Goal: Task Accomplishment & Management: Manage account settings

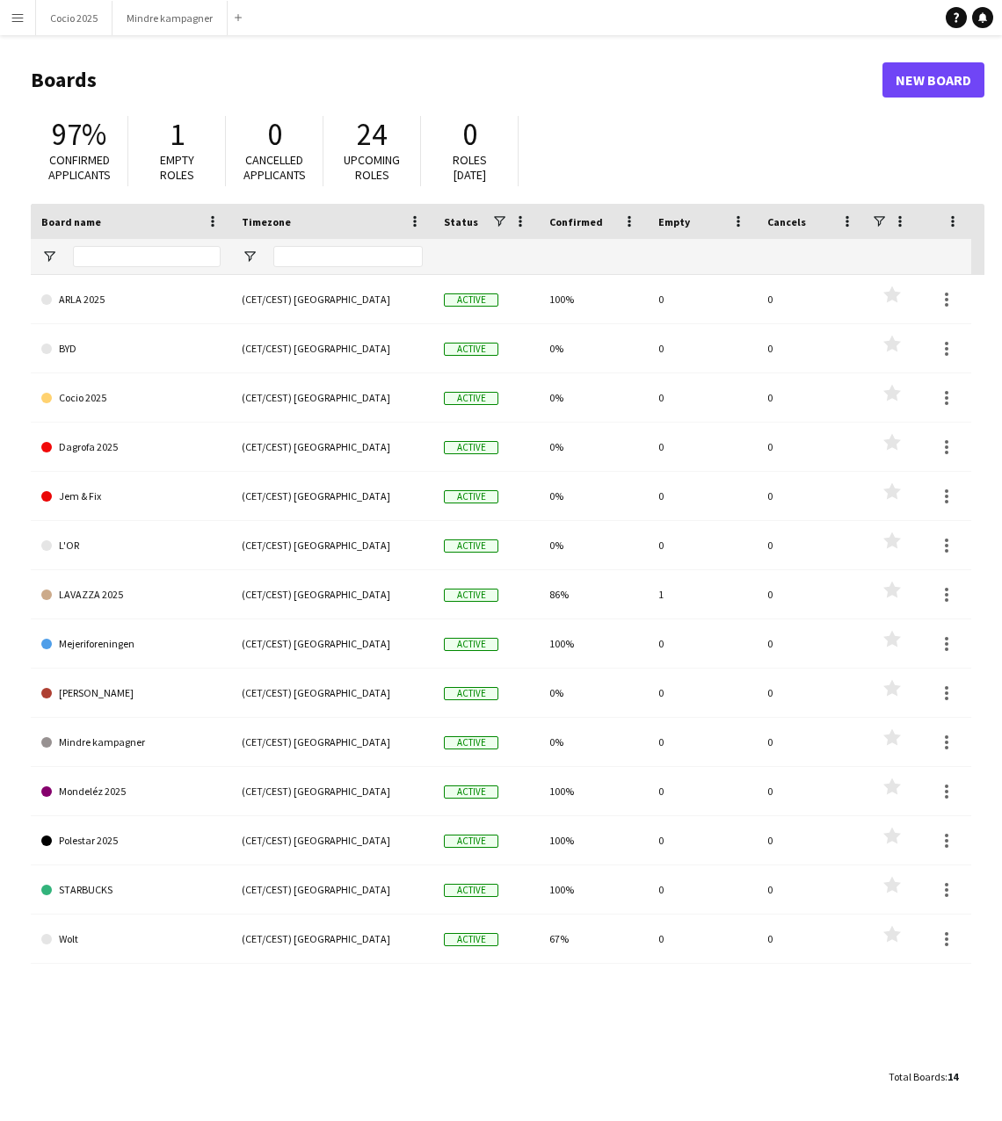
click at [16, 20] on app-icon "Menu" at bounding box center [18, 18] width 14 height 14
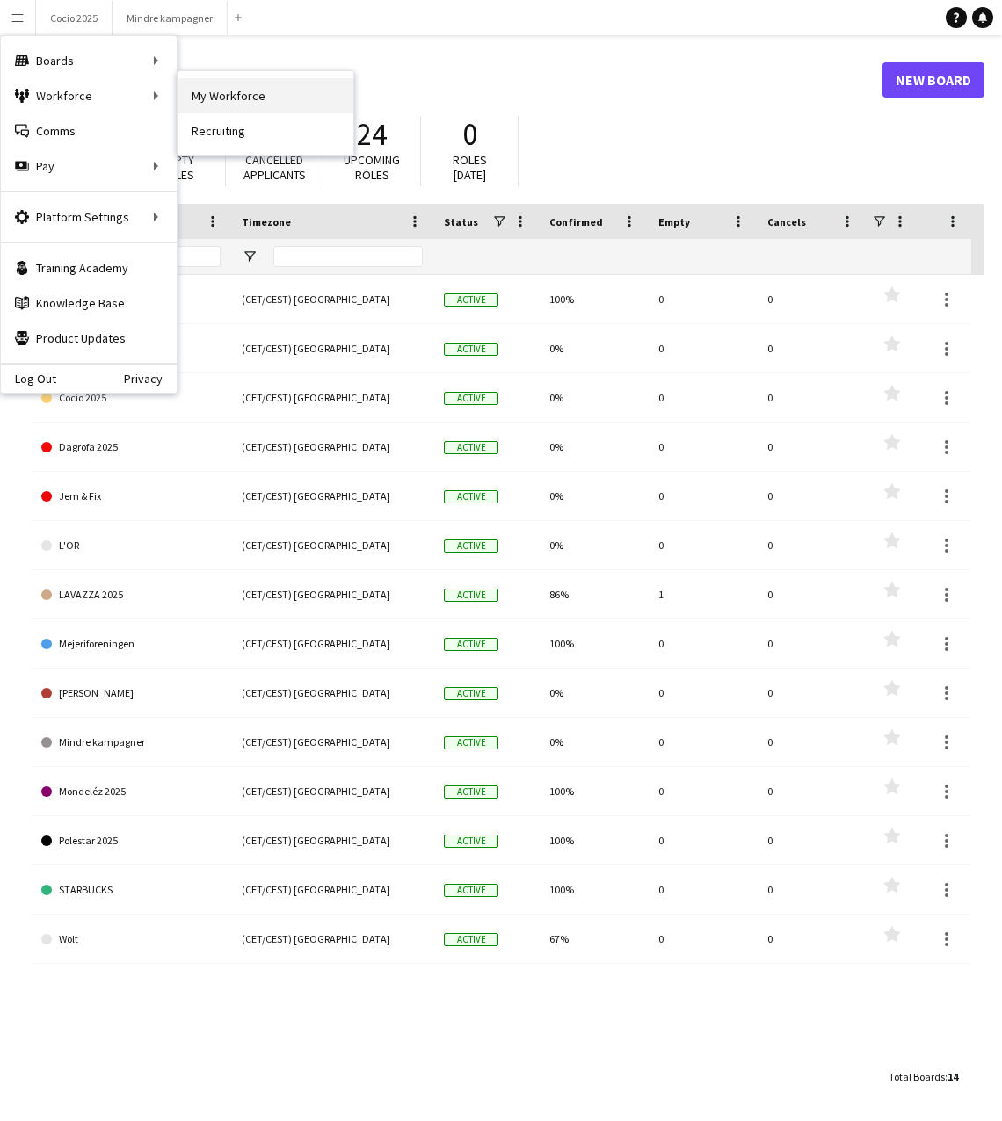
click at [208, 96] on link "My Workforce" at bounding box center [266, 95] width 176 height 35
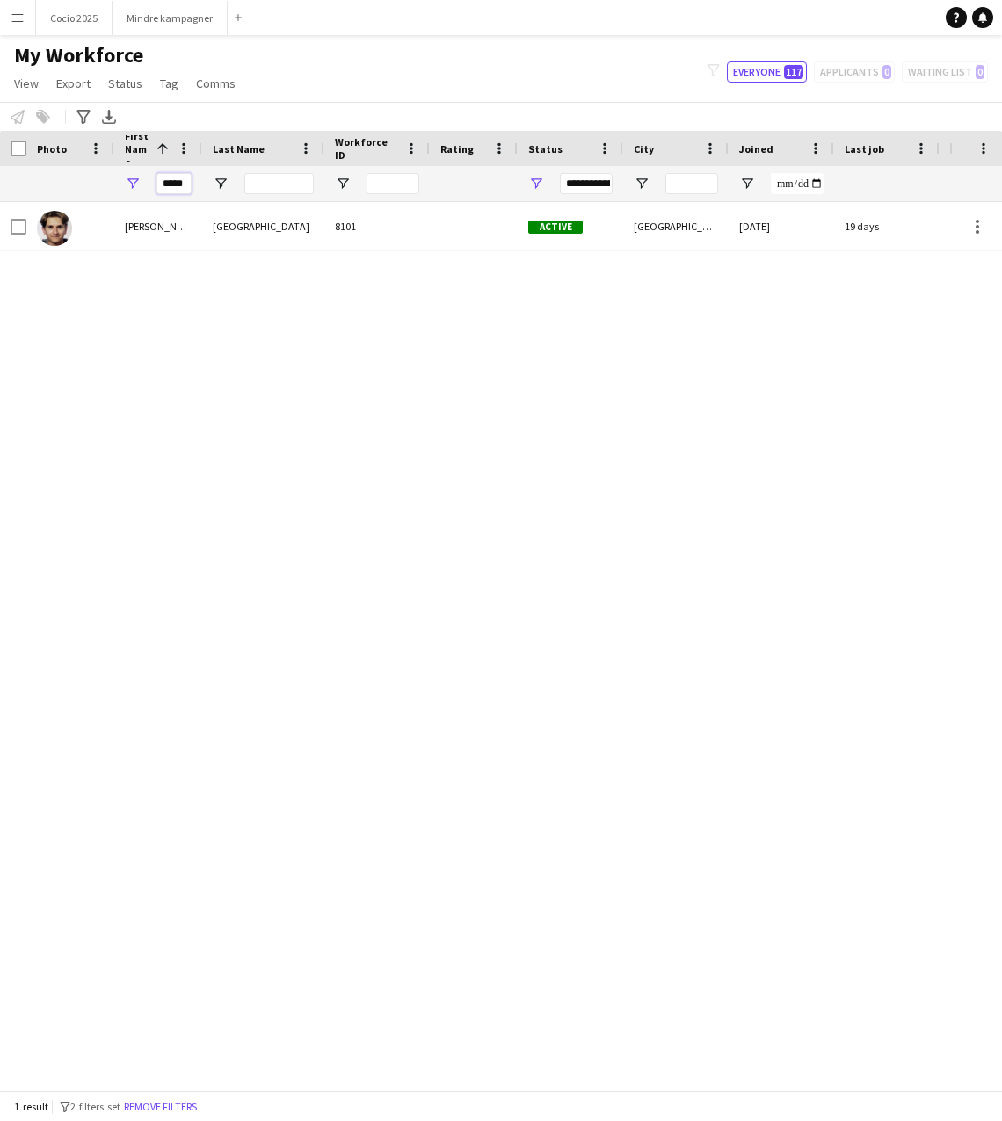
click at [187, 185] on input "*****" at bounding box center [173, 183] width 35 height 21
drag, startPoint x: 187, startPoint y: 186, endPoint x: 72, endPoint y: 192, distance: 115.3
click at [72, 192] on div "*****" at bounding box center [956, 183] width 1913 height 35
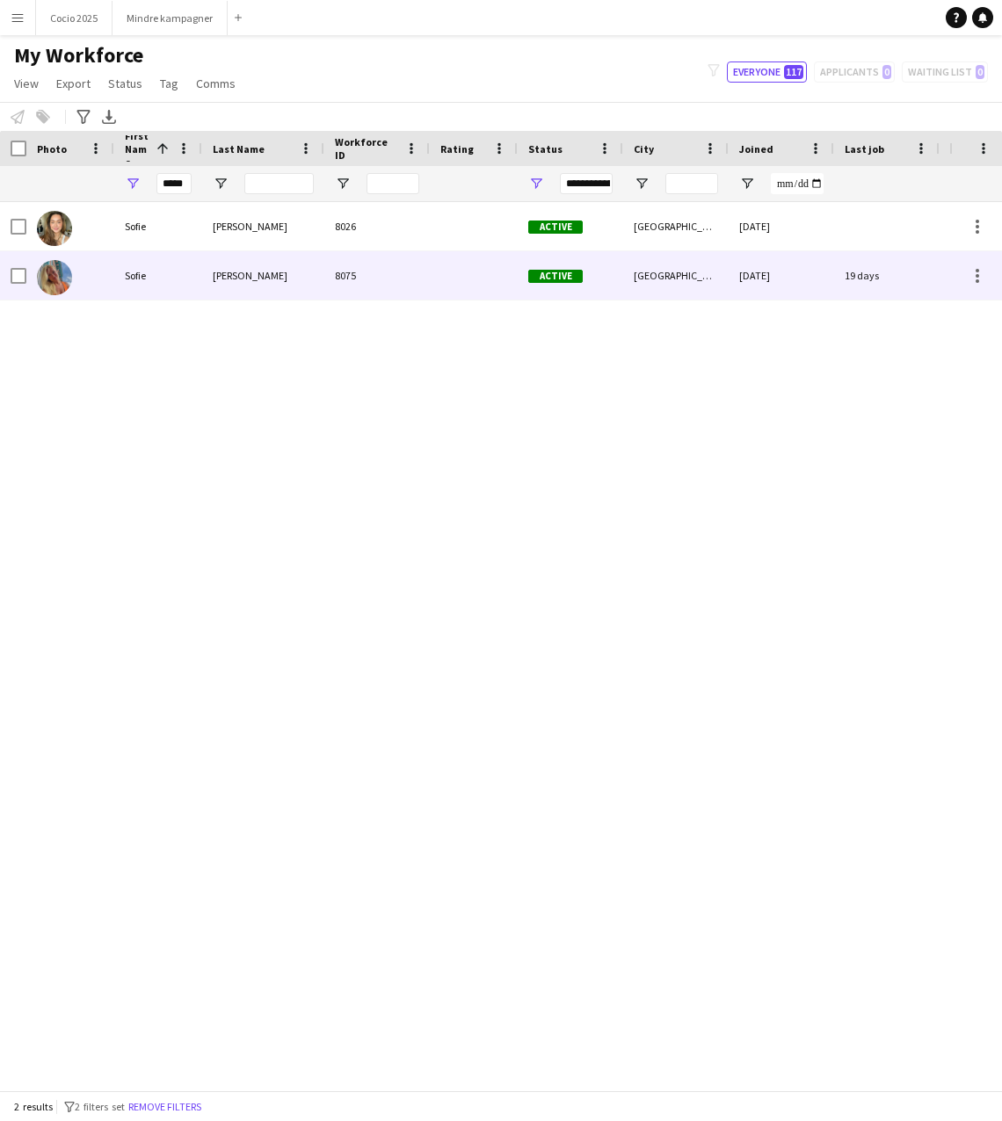
click at [246, 274] on div "Klivager Andersen" at bounding box center [263, 275] width 122 height 48
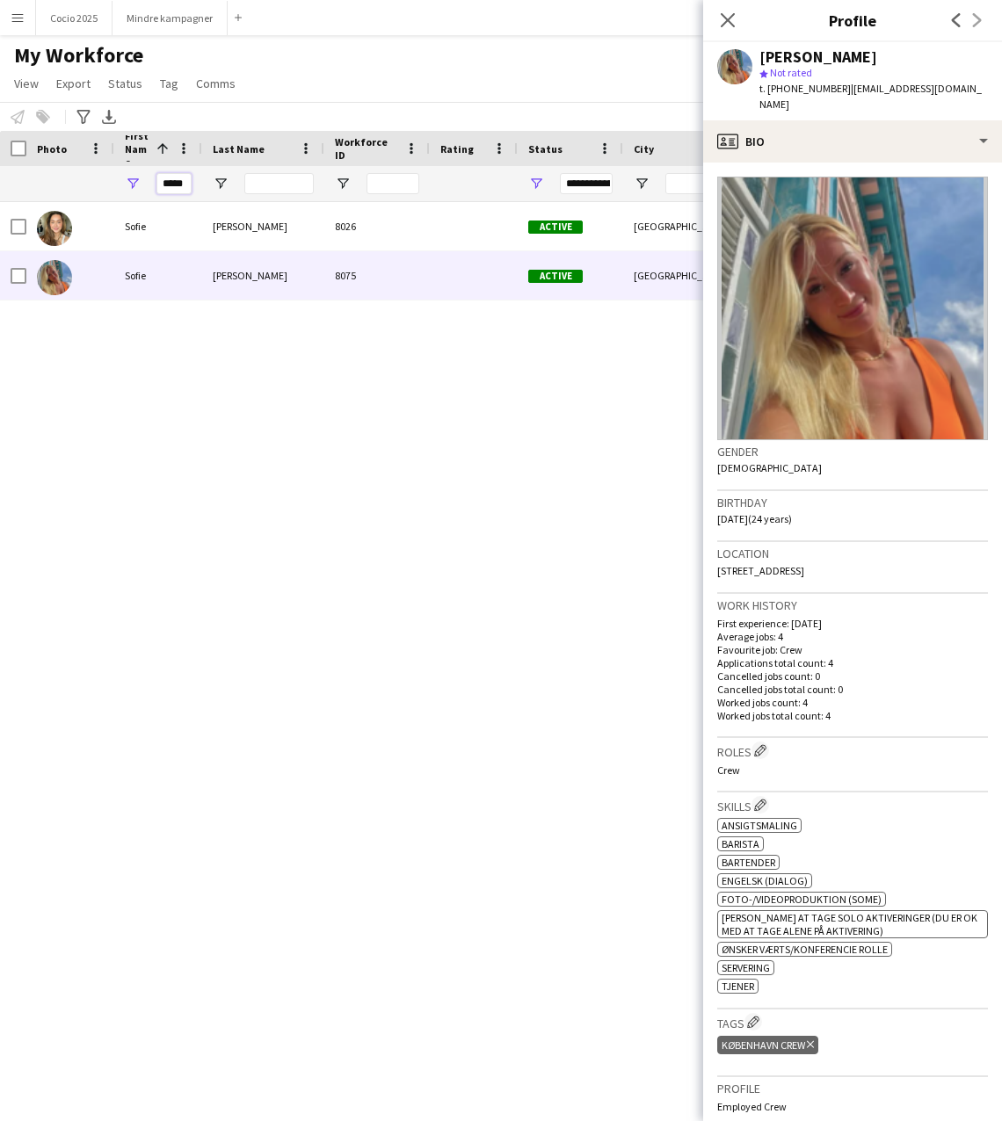
drag, startPoint x: 185, startPoint y: 184, endPoint x: 130, endPoint y: 181, distance: 55.4
click at [130, 181] on div "*****" at bounding box center [158, 183] width 88 height 35
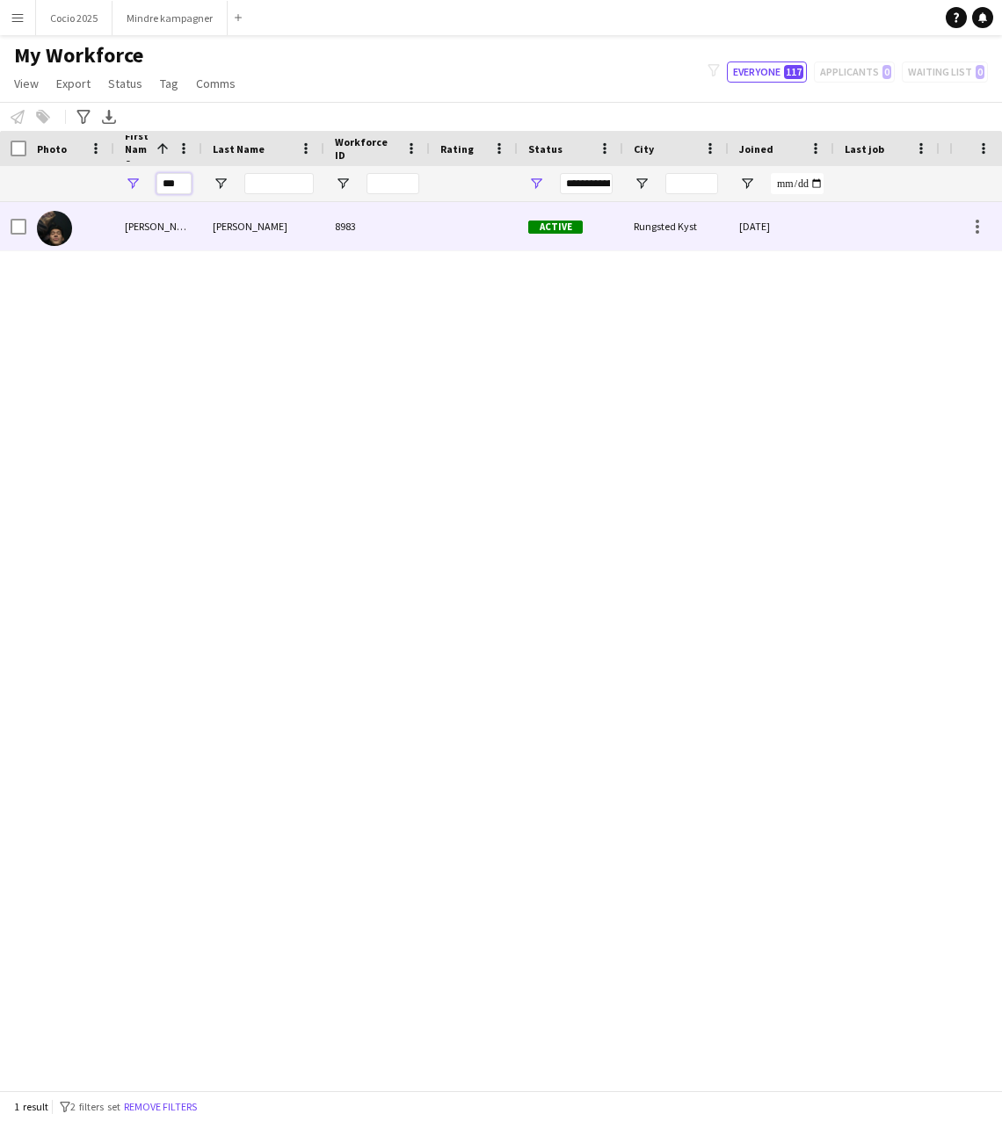
type input "***"
click at [248, 221] on div "Carl Stegmann" at bounding box center [263, 226] width 122 height 48
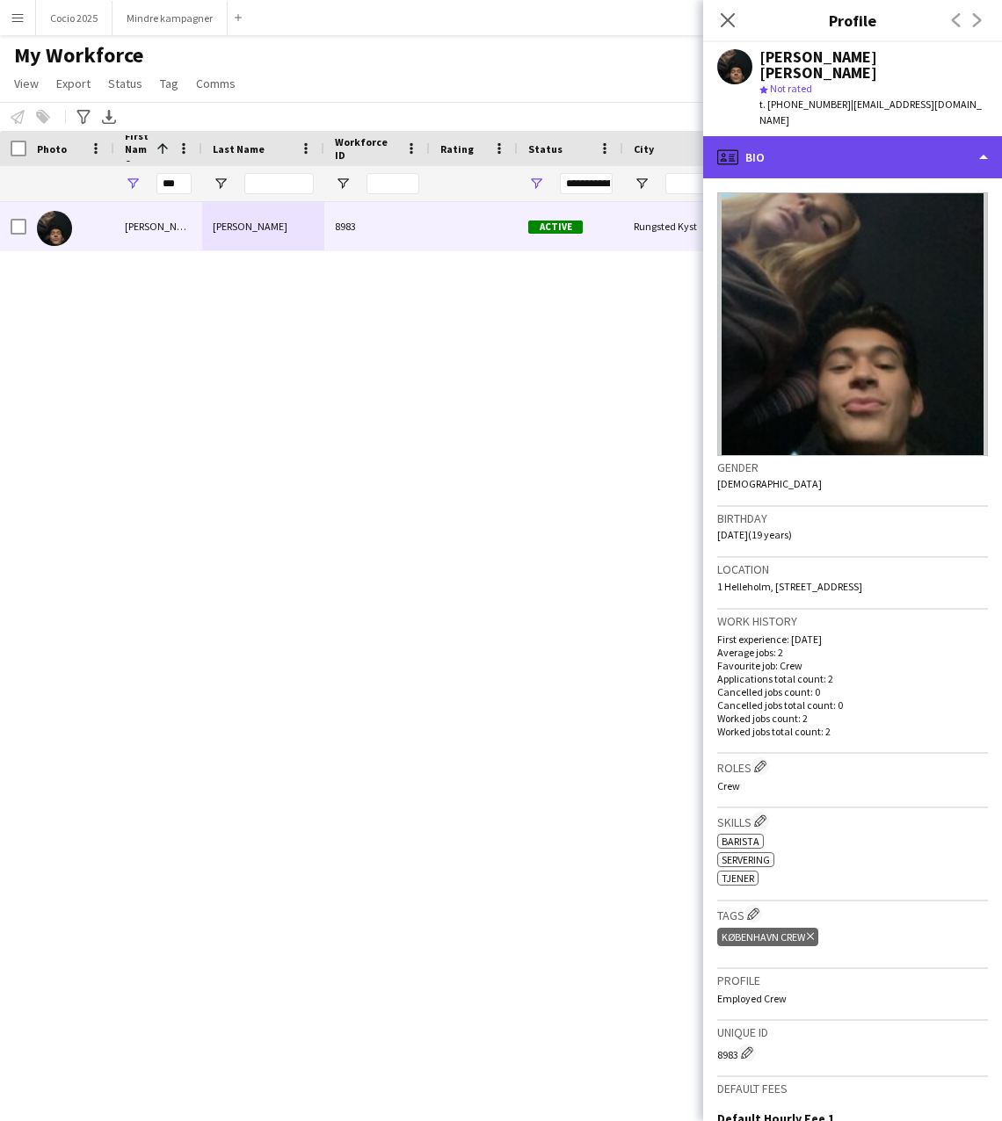
click at [976, 136] on div "profile Bio" at bounding box center [852, 157] width 299 height 42
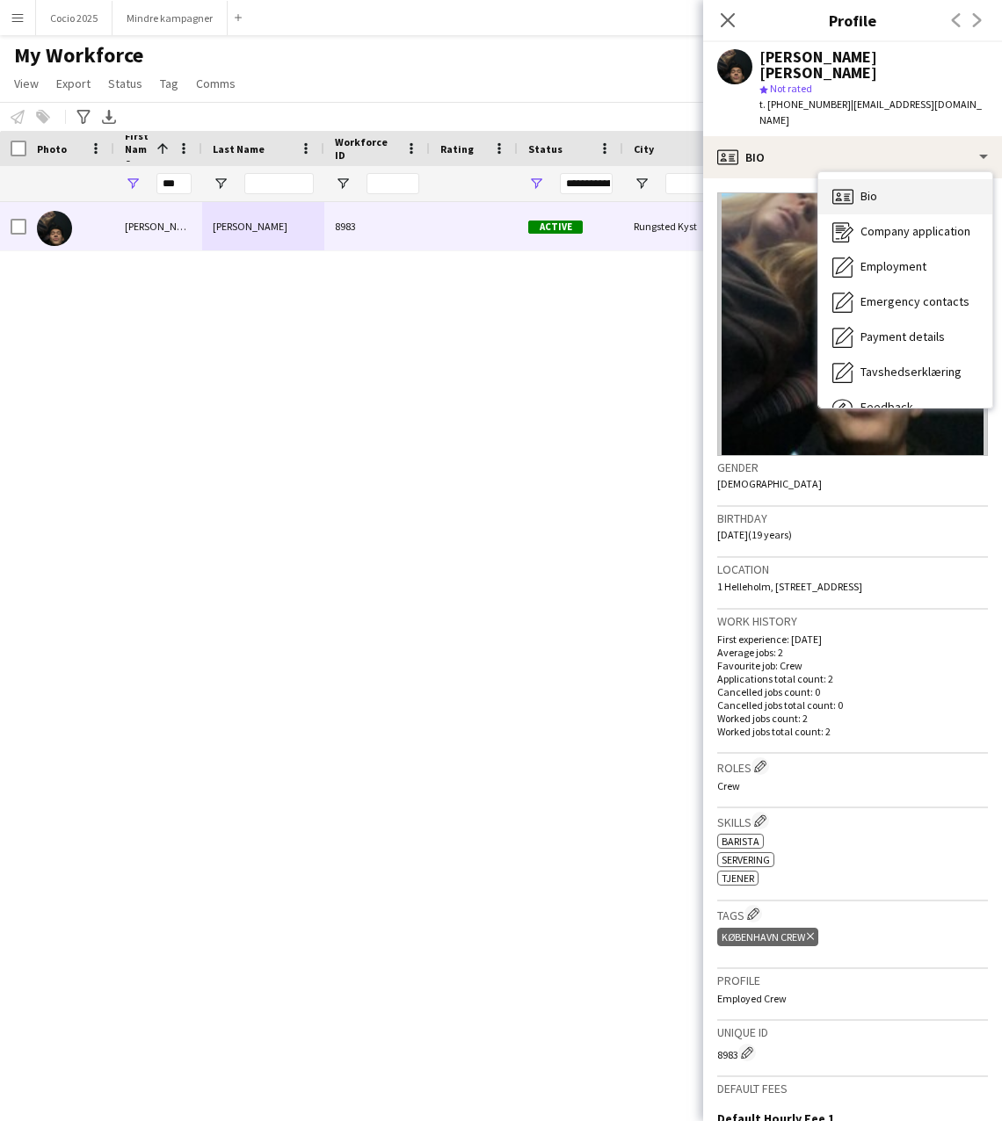
click at [882, 179] on div "Bio Bio" at bounding box center [905, 196] width 174 height 35
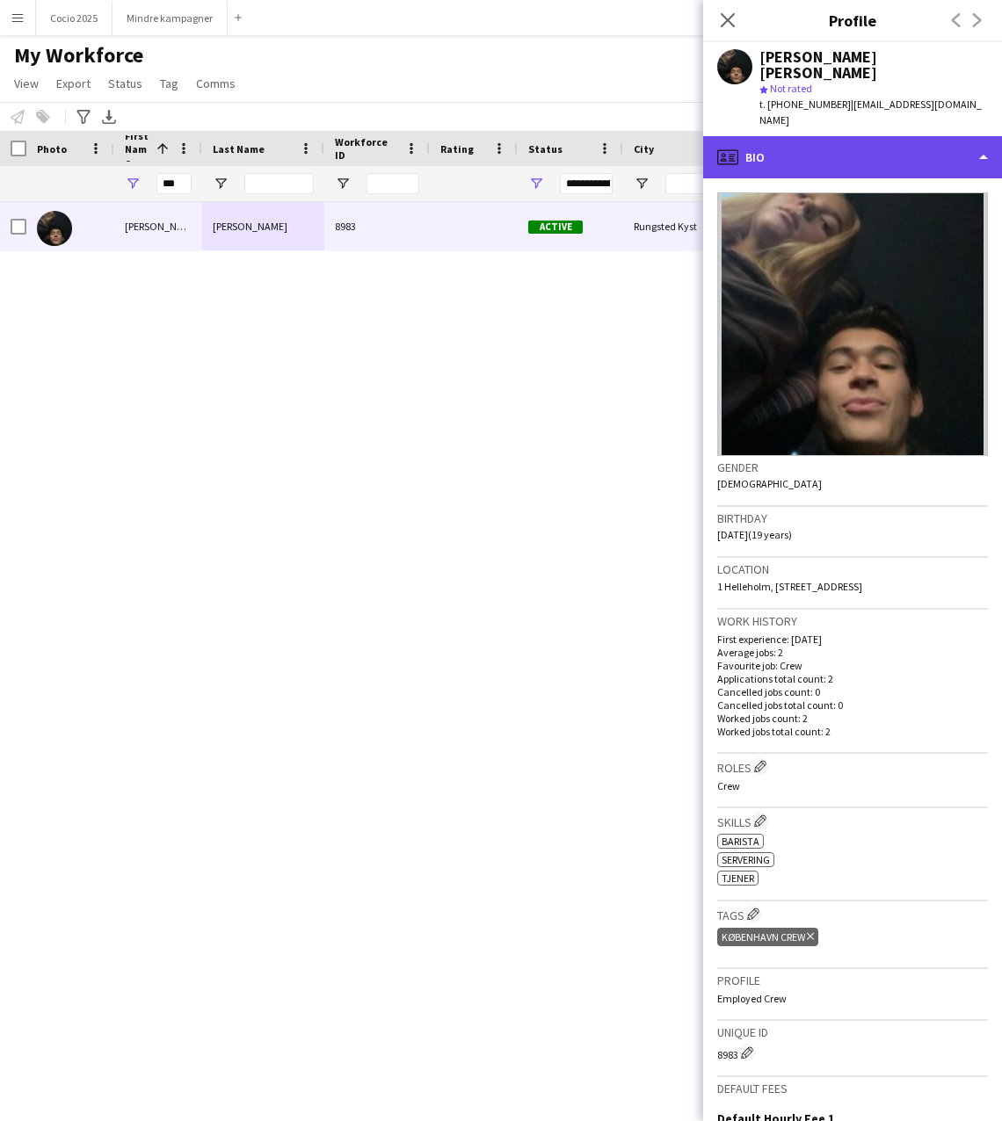
click at [979, 136] on div "profile Bio" at bounding box center [852, 157] width 299 height 42
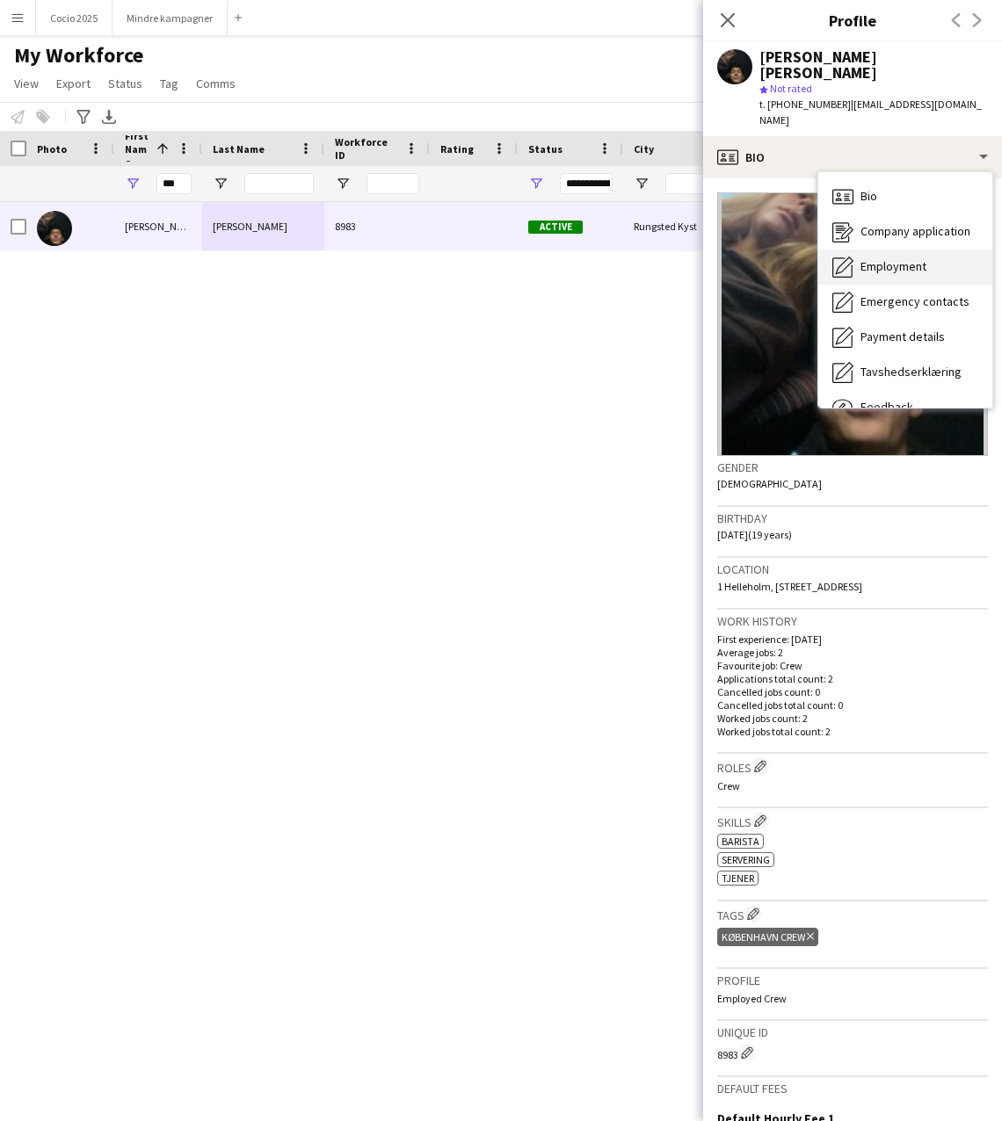
click at [933, 250] on div "Employment Employment" at bounding box center [905, 267] width 174 height 35
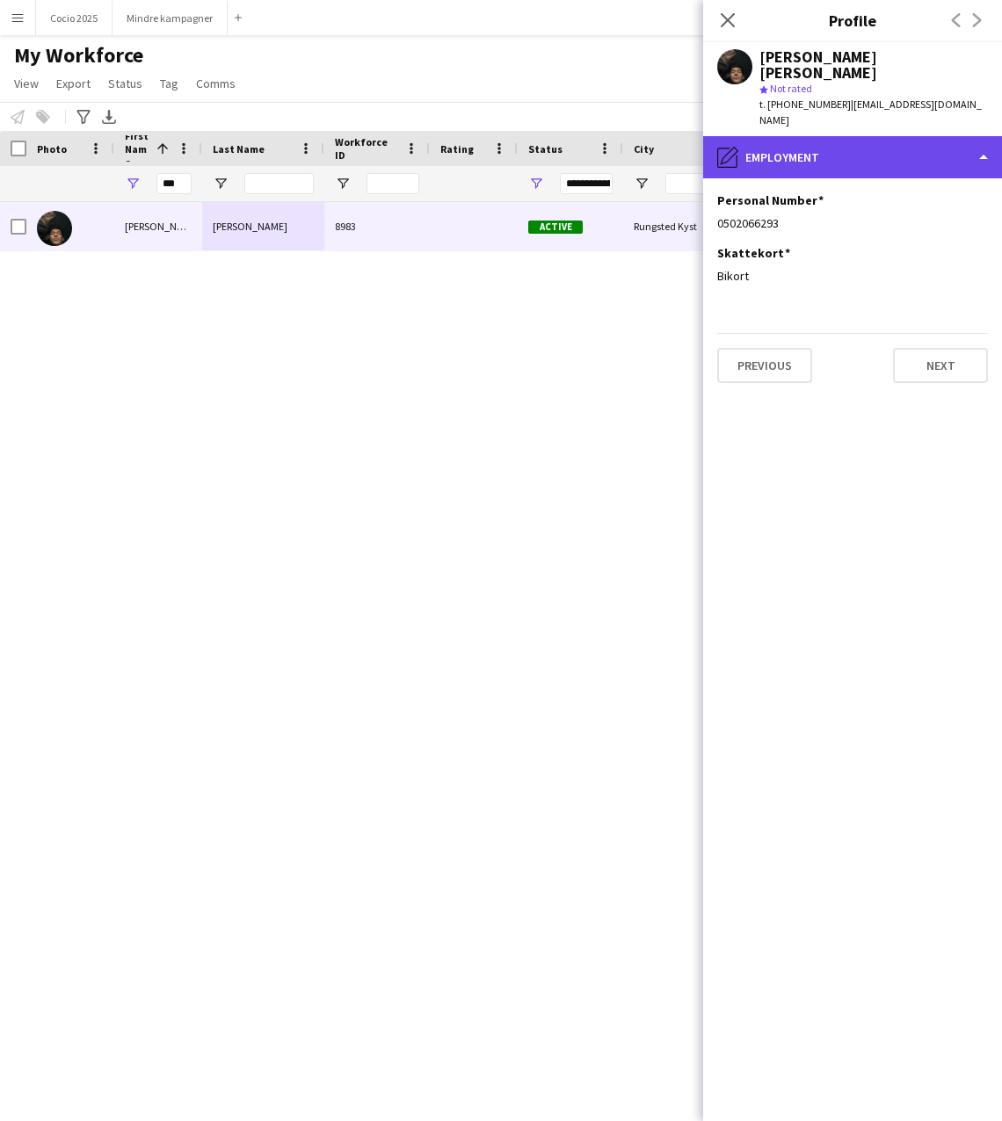
click at [978, 136] on div "pencil4 Employment" at bounding box center [852, 157] width 299 height 42
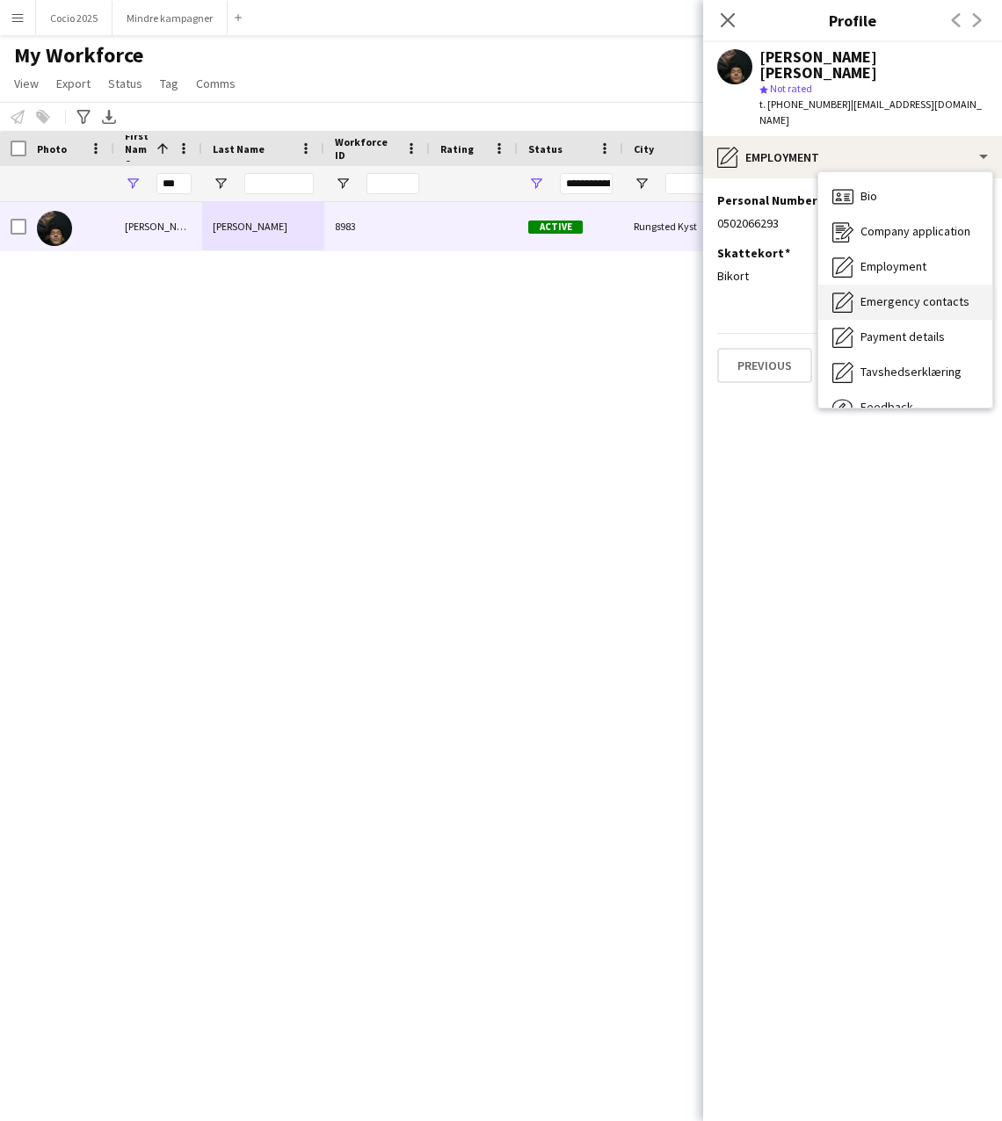
click at [940, 294] on span "Emergency contacts" at bounding box center [914, 302] width 109 height 16
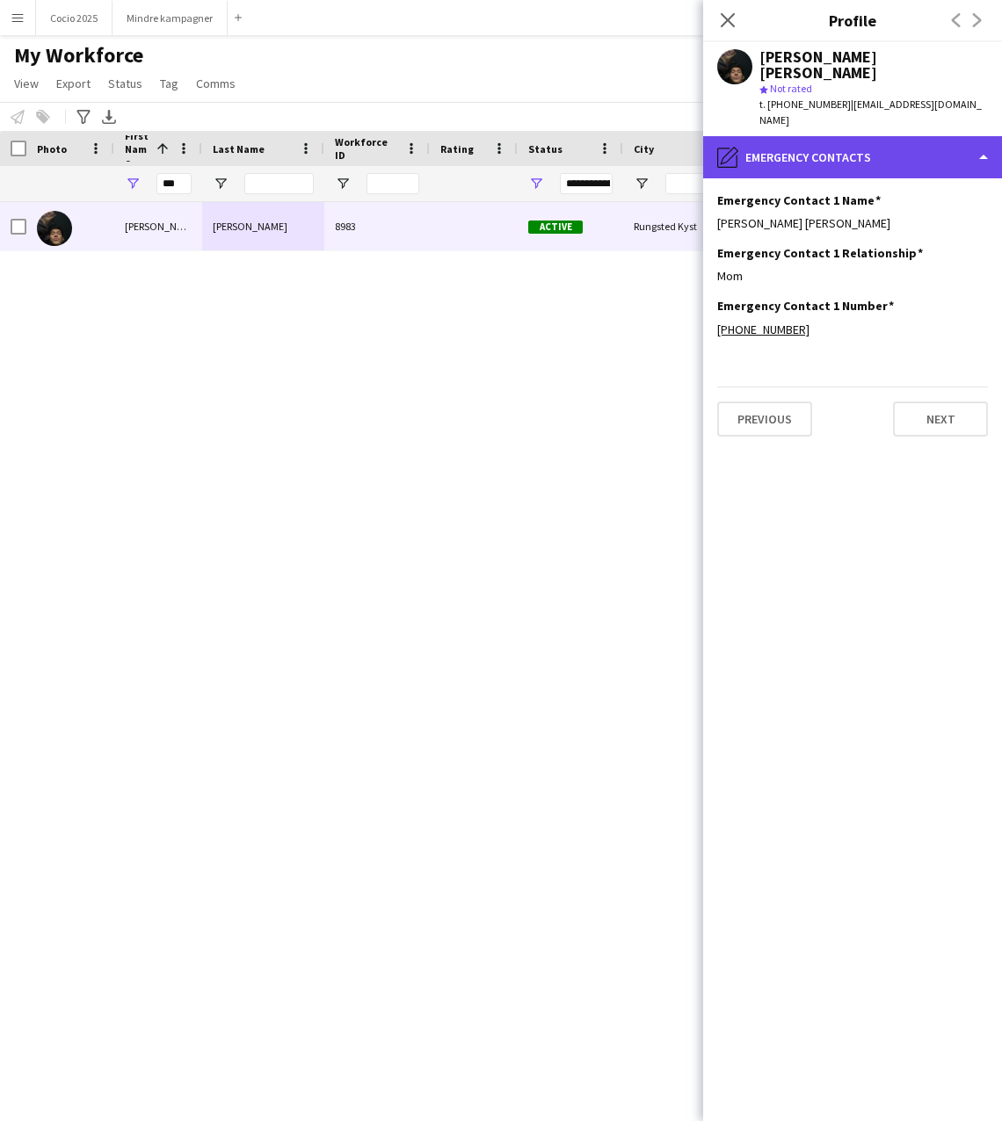
click at [976, 136] on div "pencil4 Emergency contacts" at bounding box center [852, 157] width 299 height 42
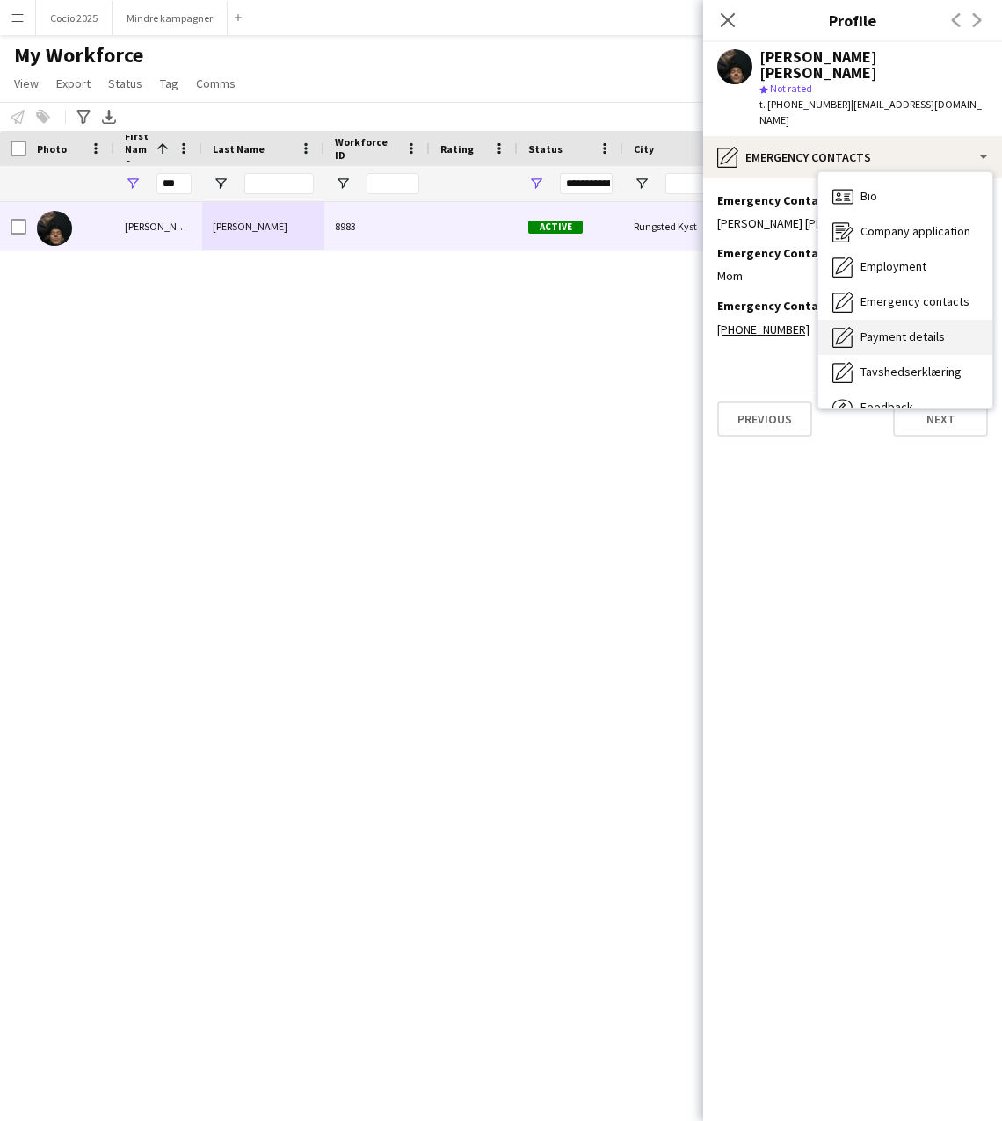
click at [907, 329] on span "Payment details" at bounding box center [902, 337] width 84 height 16
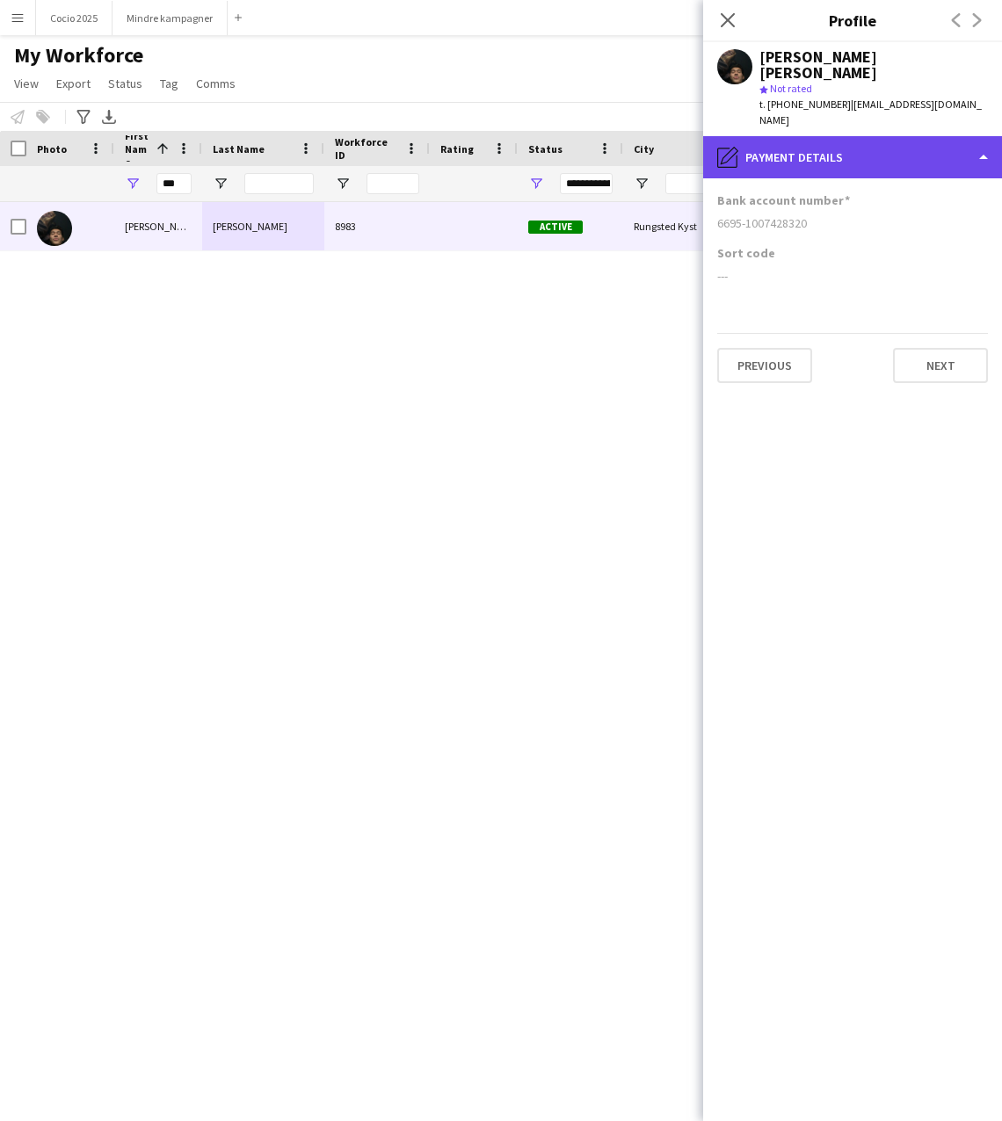
click at [979, 136] on div "pencil4 Payment details" at bounding box center [852, 157] width 299 height 42
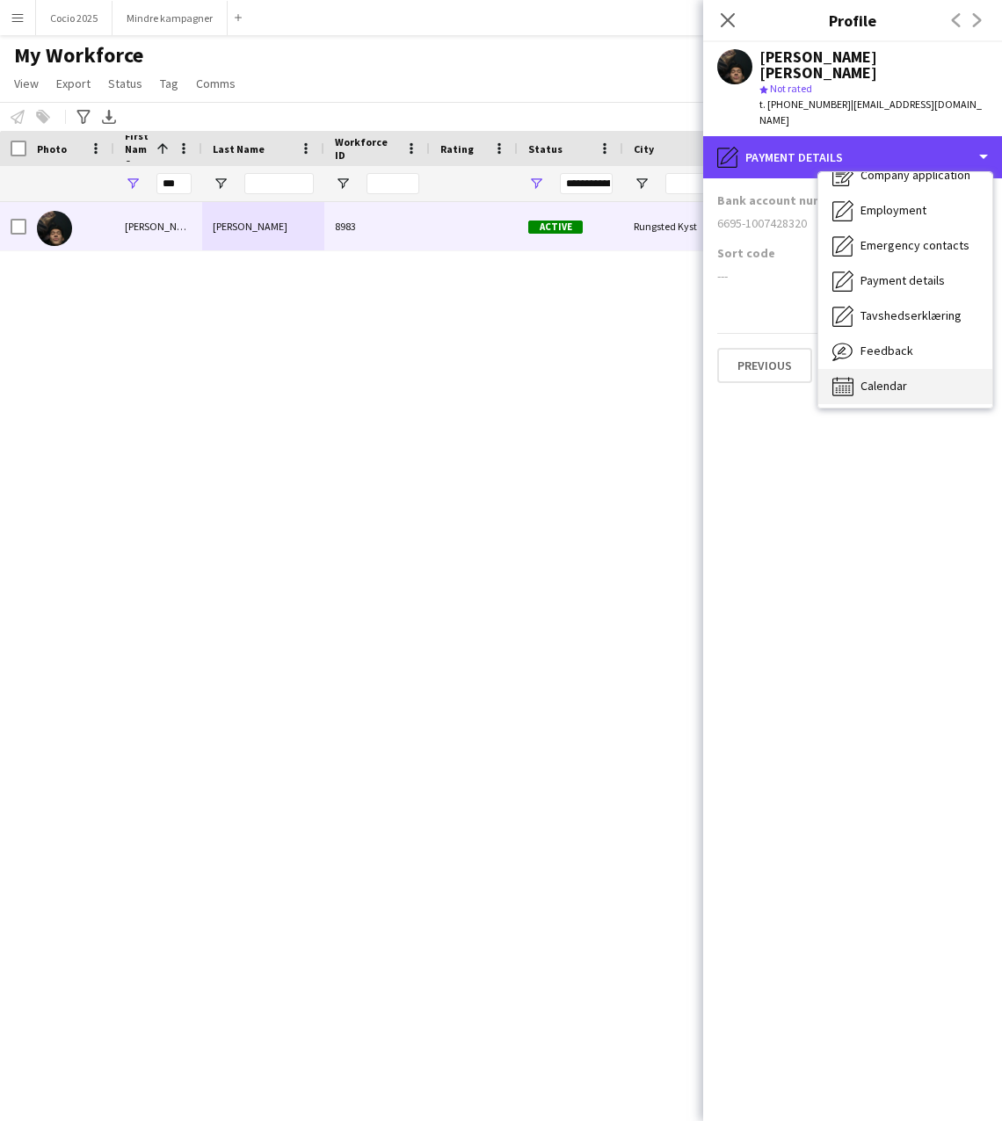
scroll to position [60, 0]
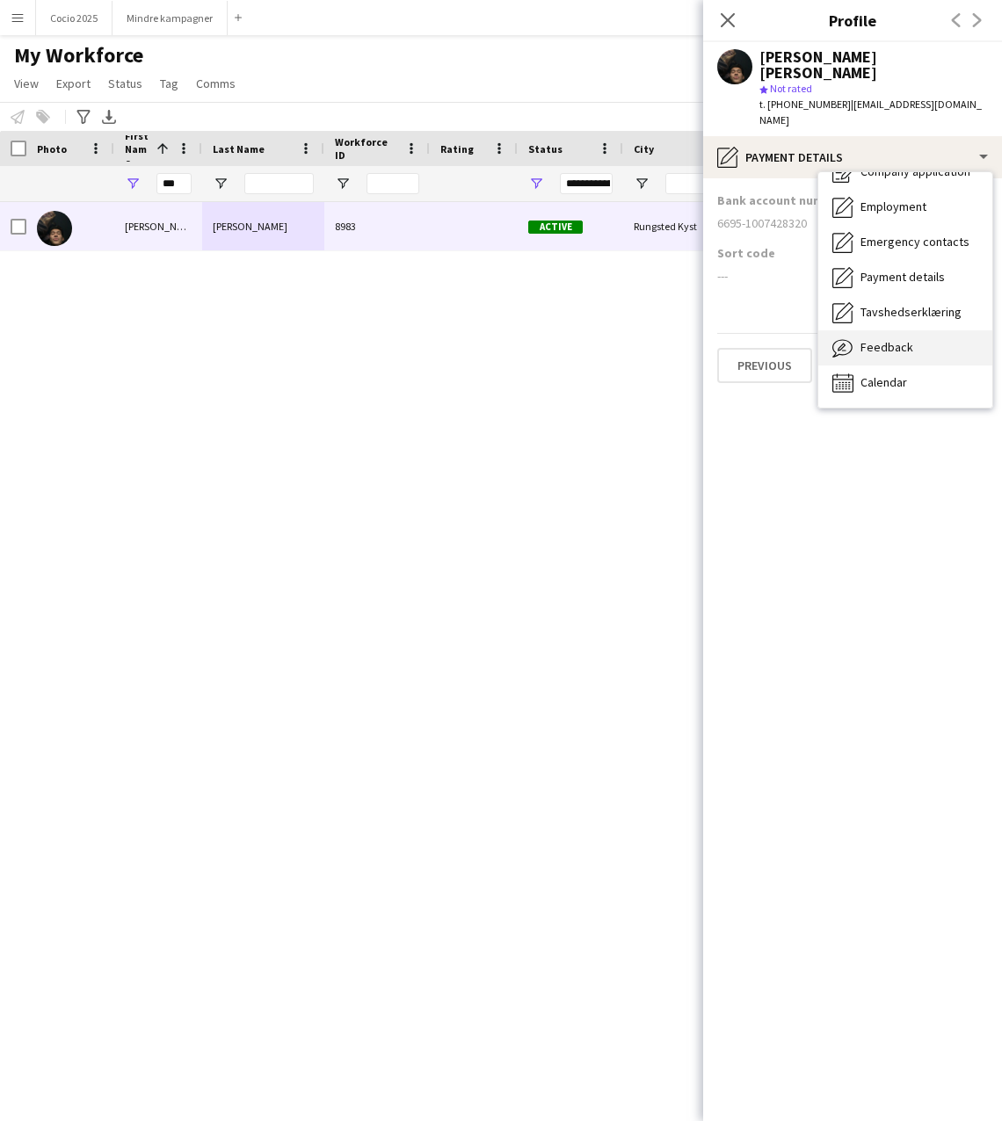
click at [920, 330] on div "Feedback Feedback" at bounding box center [905, 347] width 174 height 35
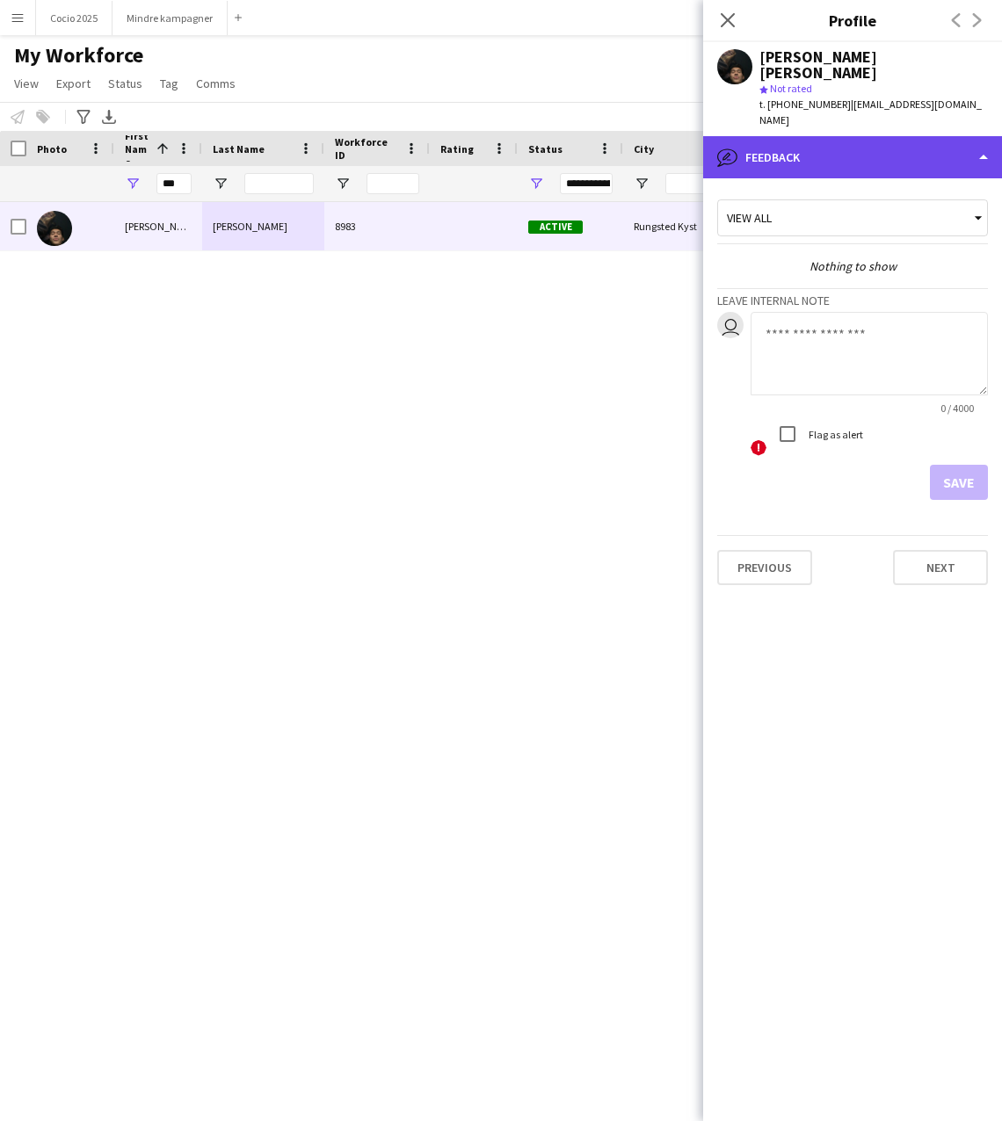
click at [977, 136] on div "bubble-pencil Feedback" at bounding box center [852, 157] width 299 height 42
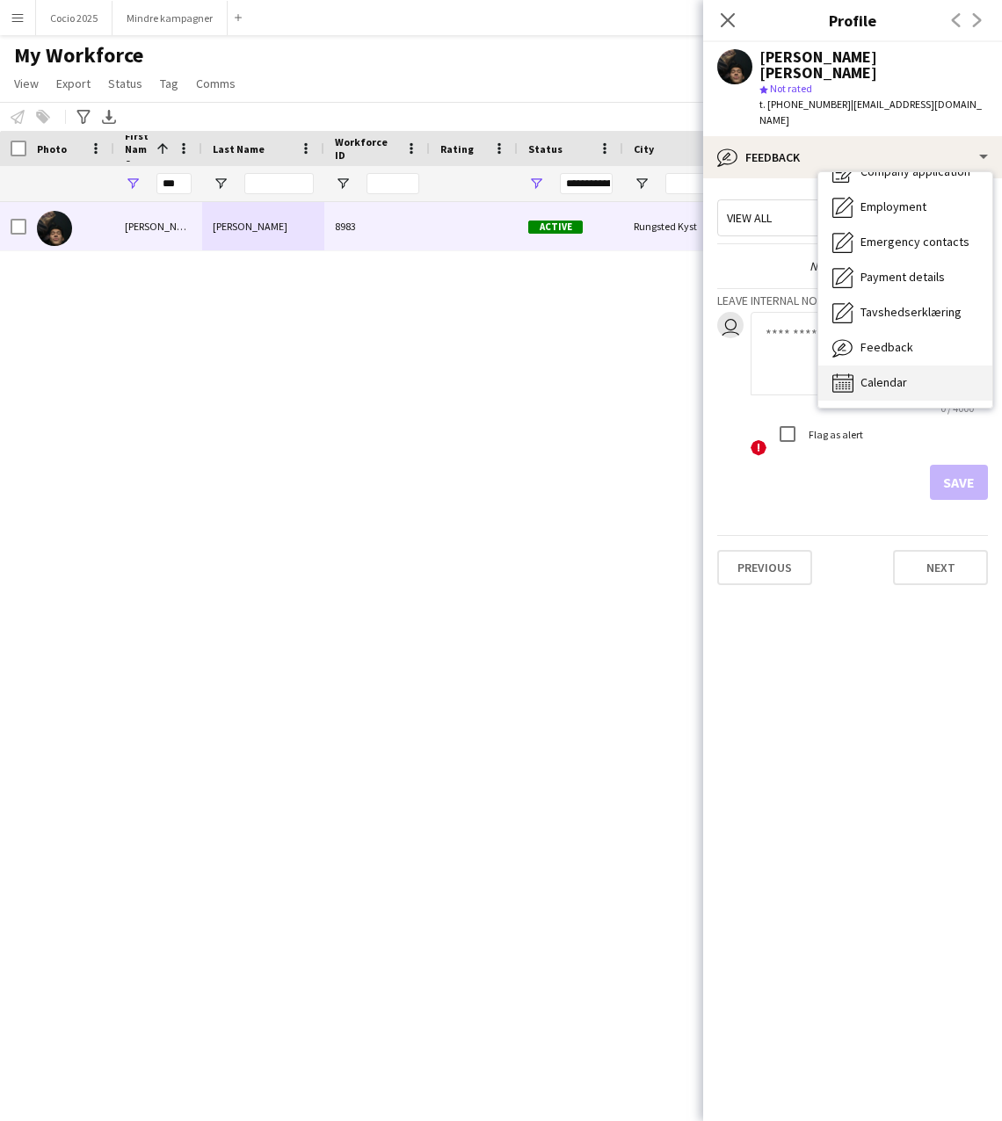
click at [906, 374] on span "Calendar" at bounding box center [883, 382] width 47 height 16
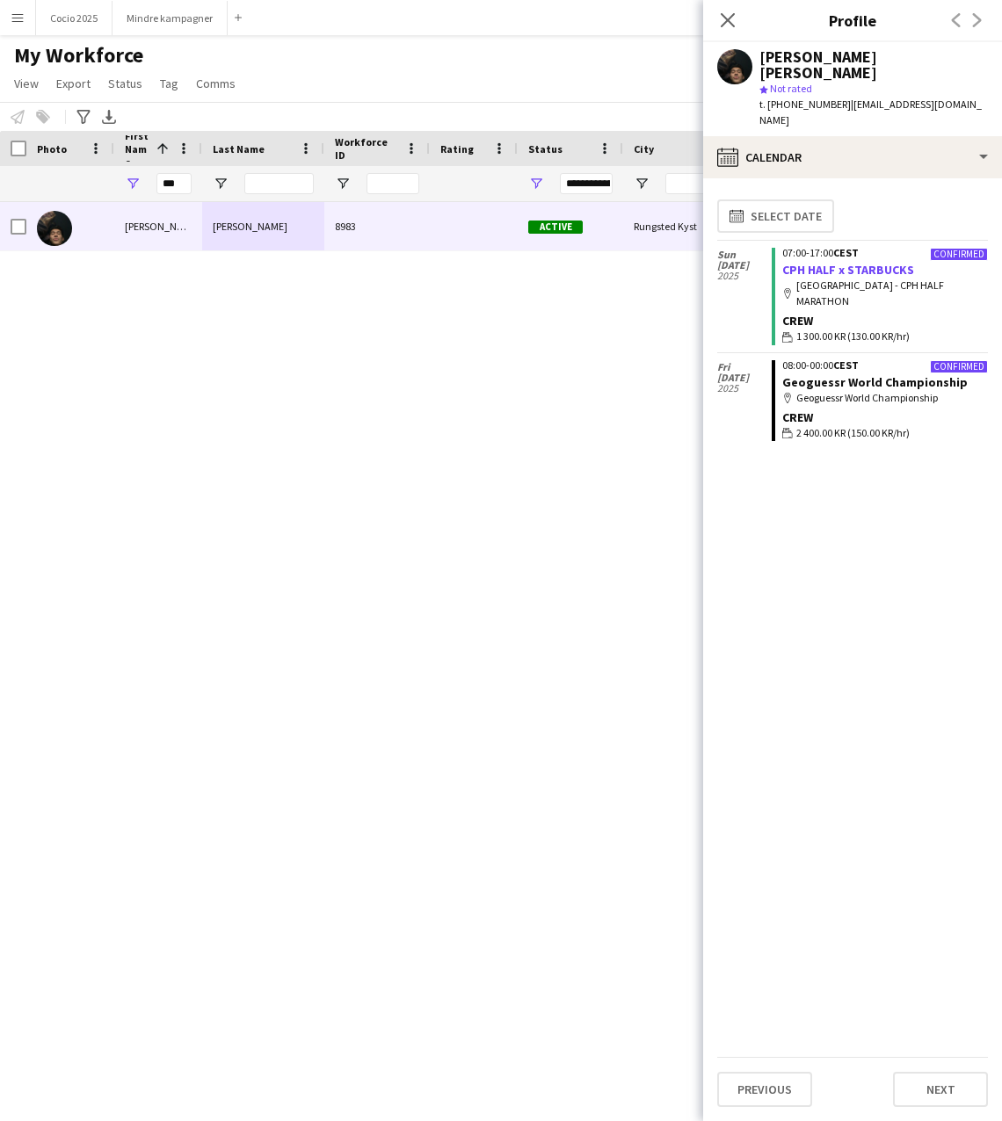
click at [883, 262] on link "CPH HALF x STARBUCKS" at bounding box center [848, 270] width 132 height 16
click at [727, 9] on app-icon "Close pop-in" at bounding box center [727, 20] width 25 height 25
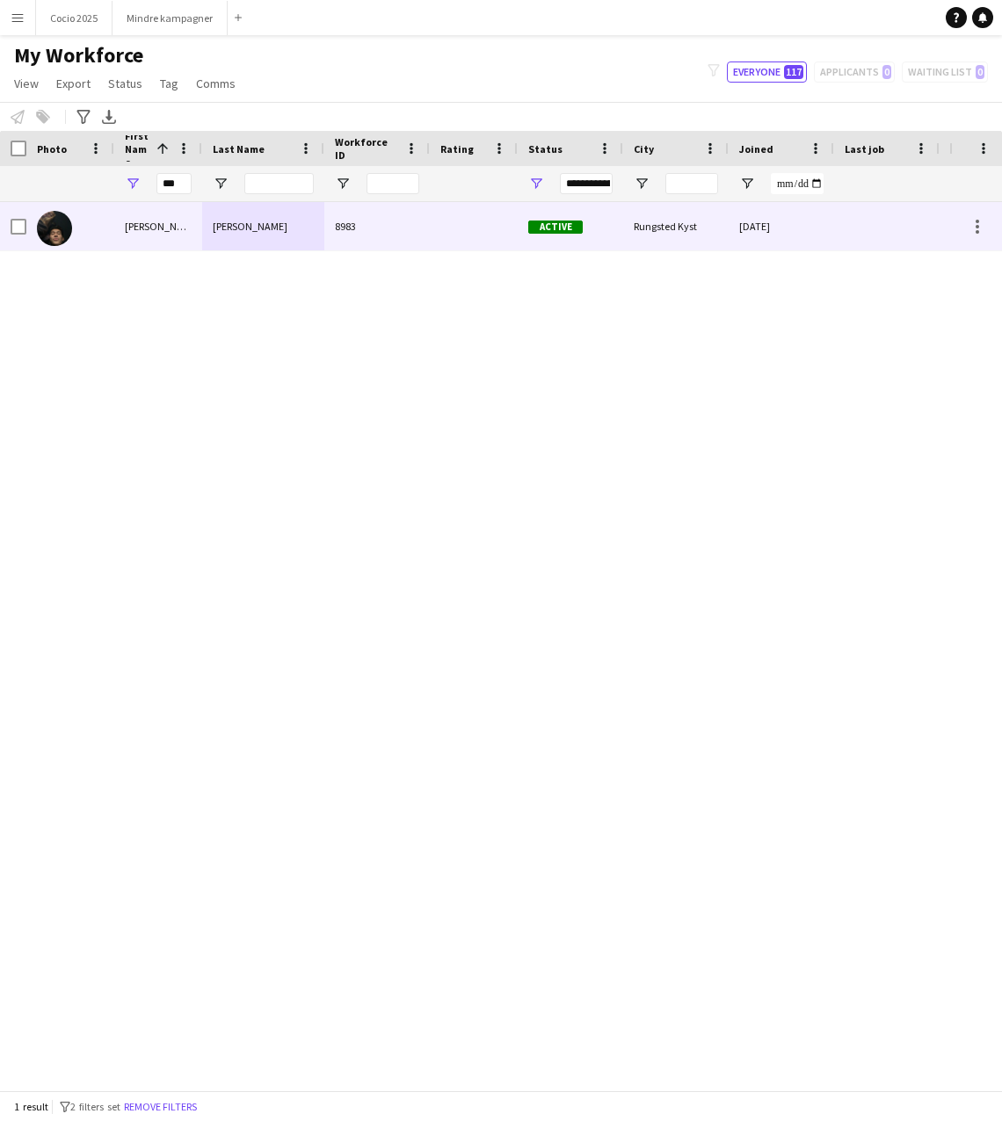
click at [251, 238] on div "Carl Stegmann" at bounding box center [263, 226] width 122 height 48
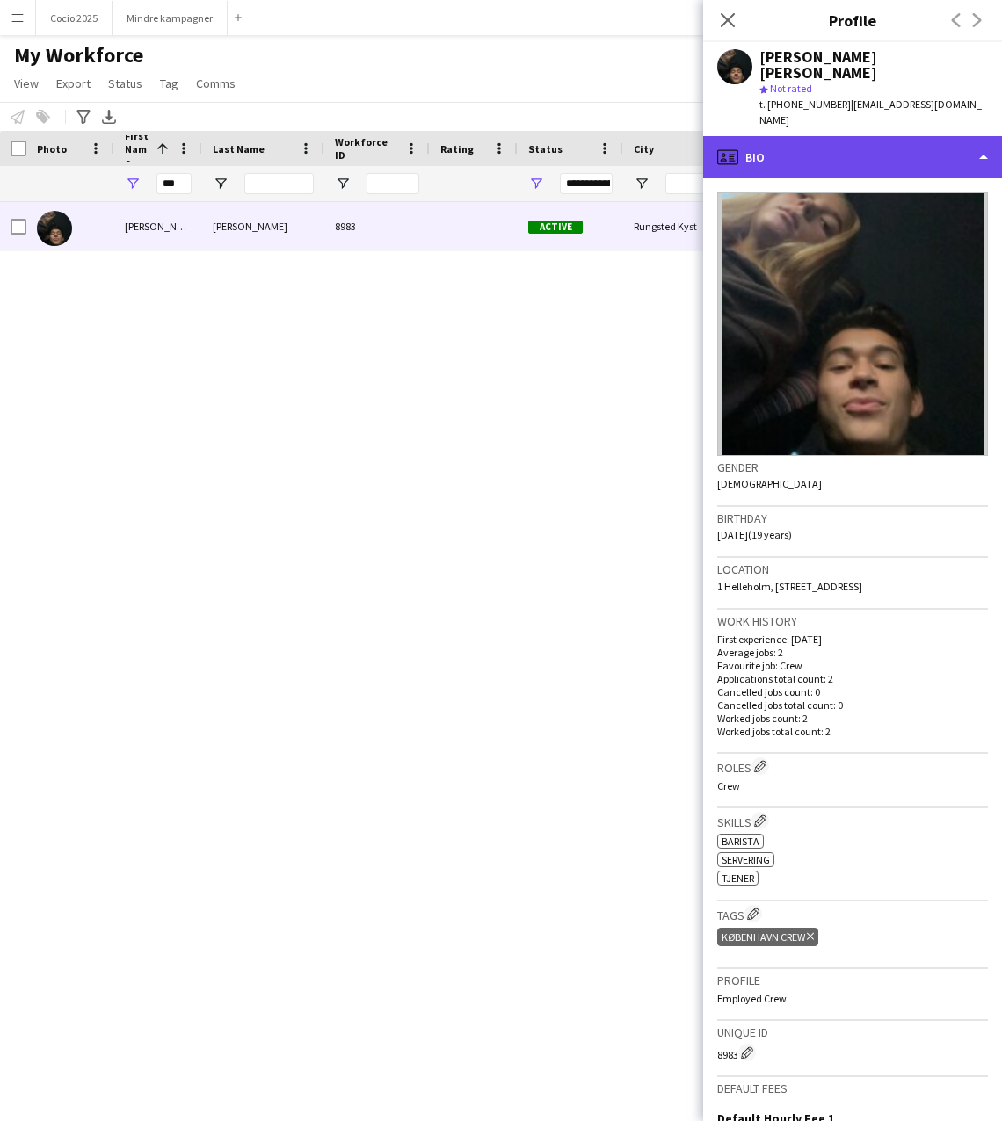
click at [977, 136] on div "profile Bio" at bounding box center [852, 157] width 299 height 42
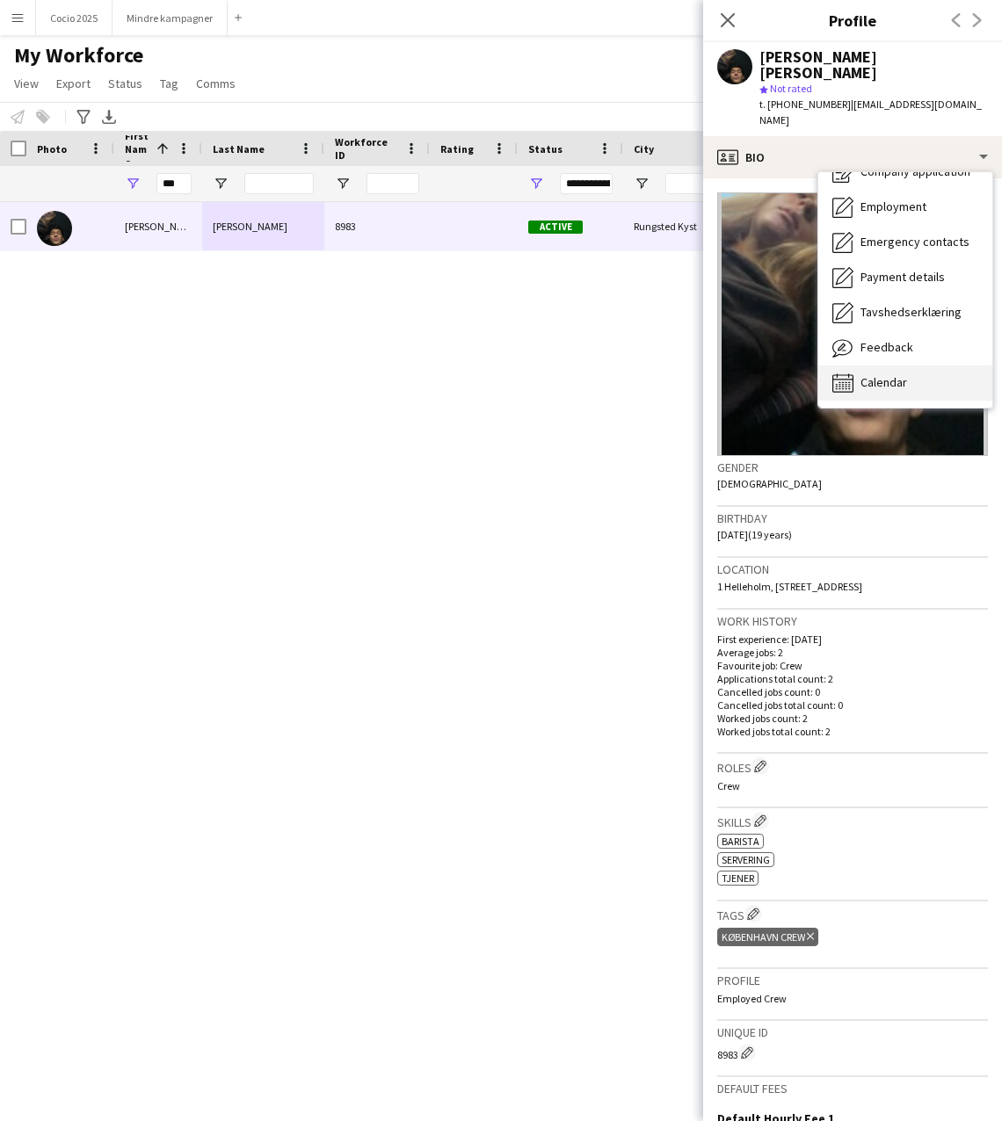
click at [901, 374] on span "Calendar" at bounding box center [883, 382] width 47 height 16
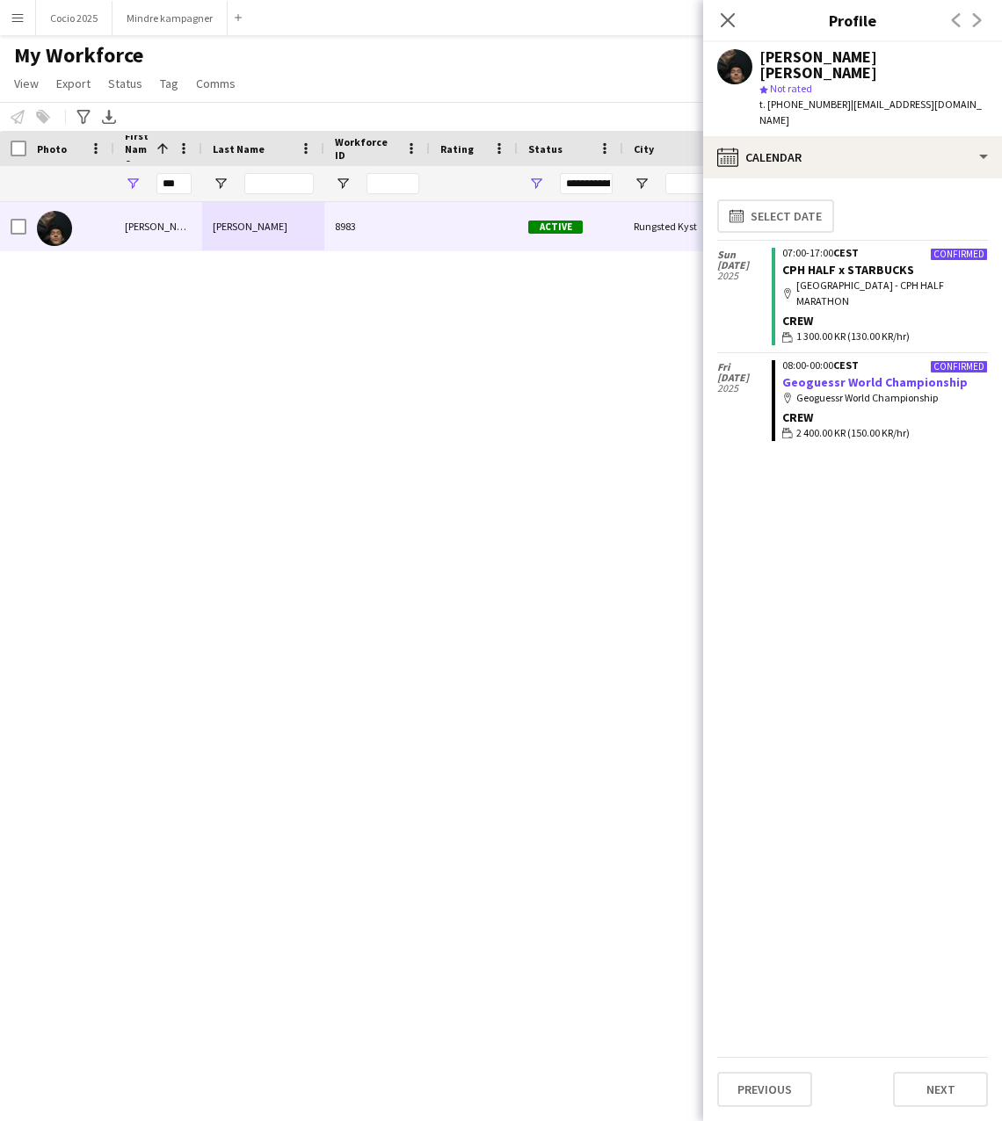
click at [816, 374] on link "Geoguessr World Championship" at bounding box center [874, 382] width 185 height 16
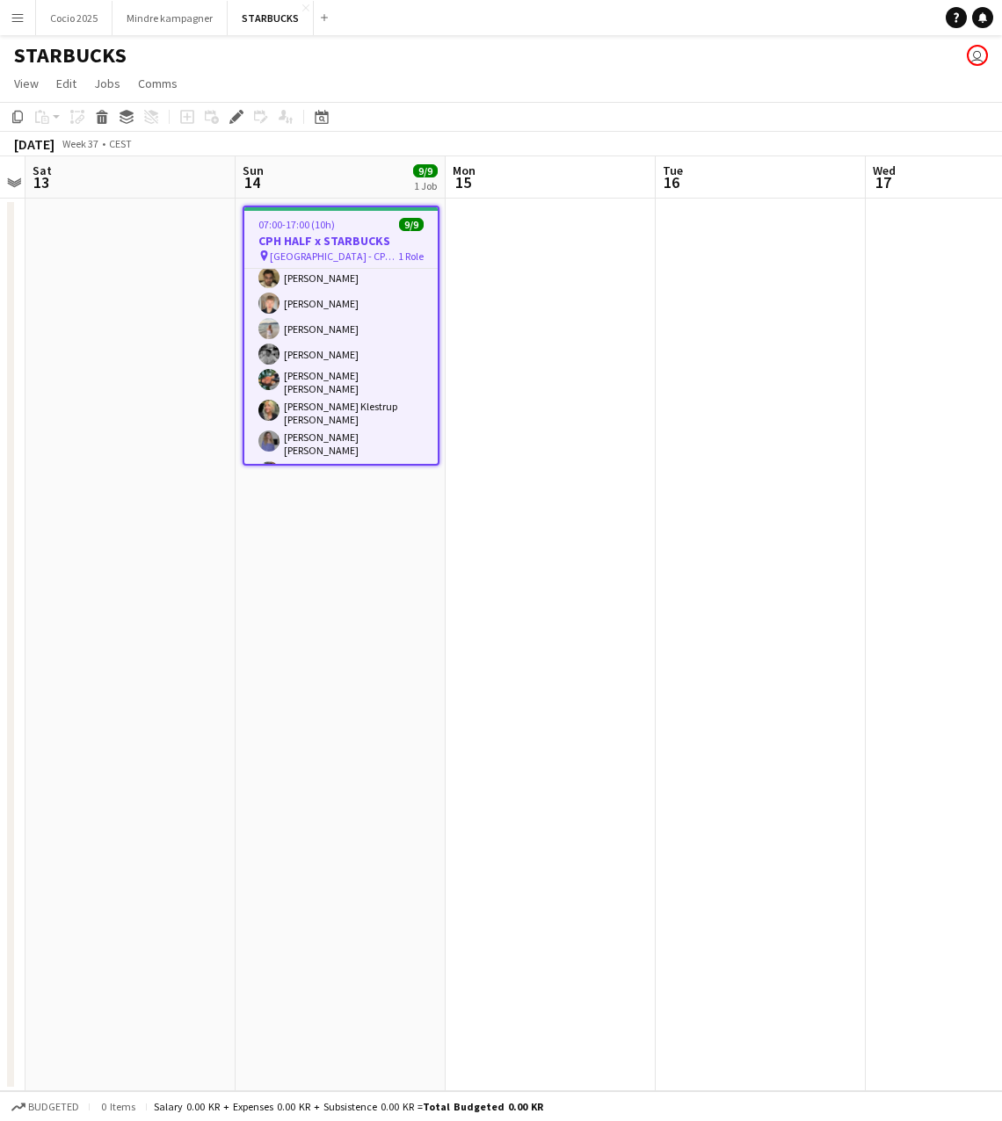
scroll to position [69, 0]
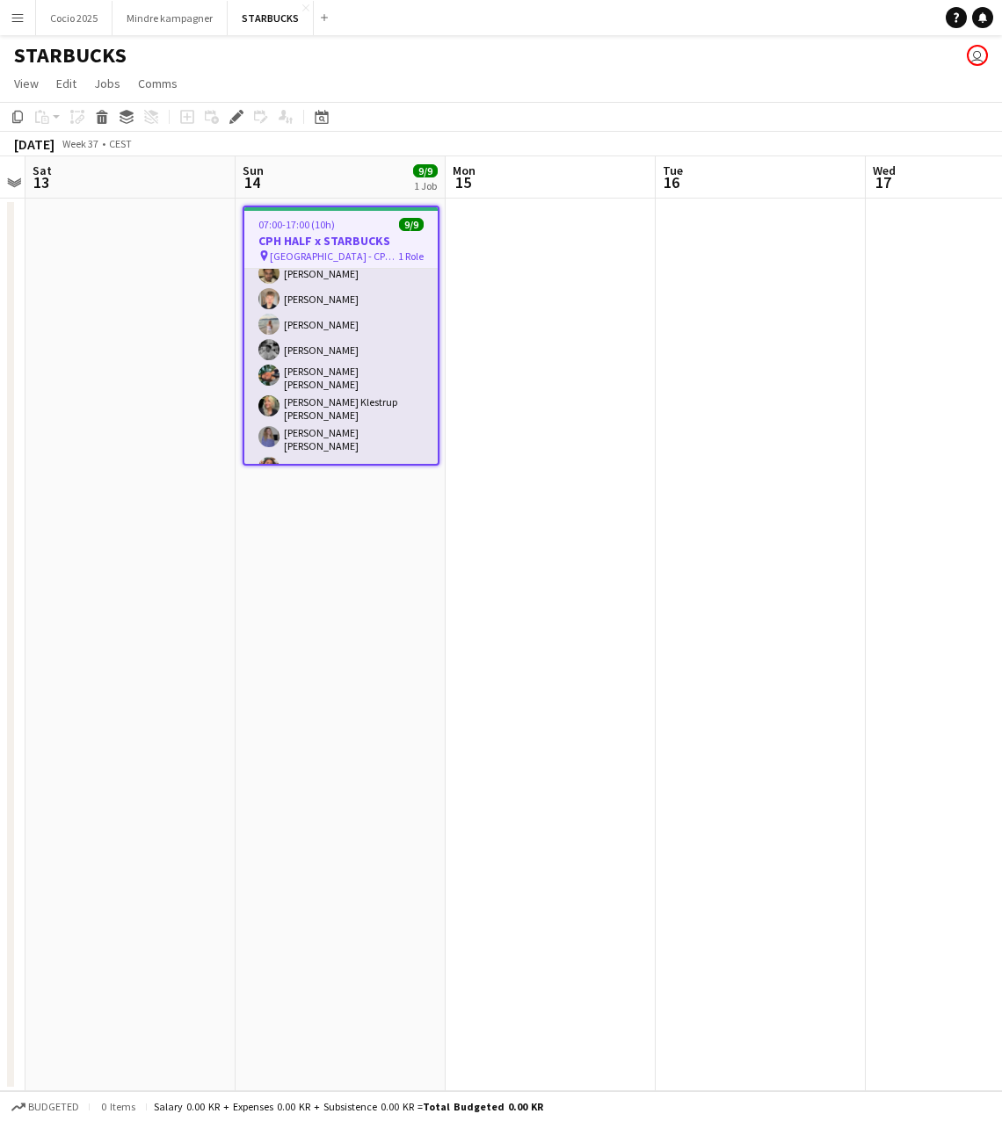
click at [309, 422] on app-card-role "Crew [DATE] 07:00-17:00 (10h) [PERSON_NAME] [PERSON_NAME] [PERSON_NAME] [PERSON…" at bounding box center [340, 342] width 193 height 285
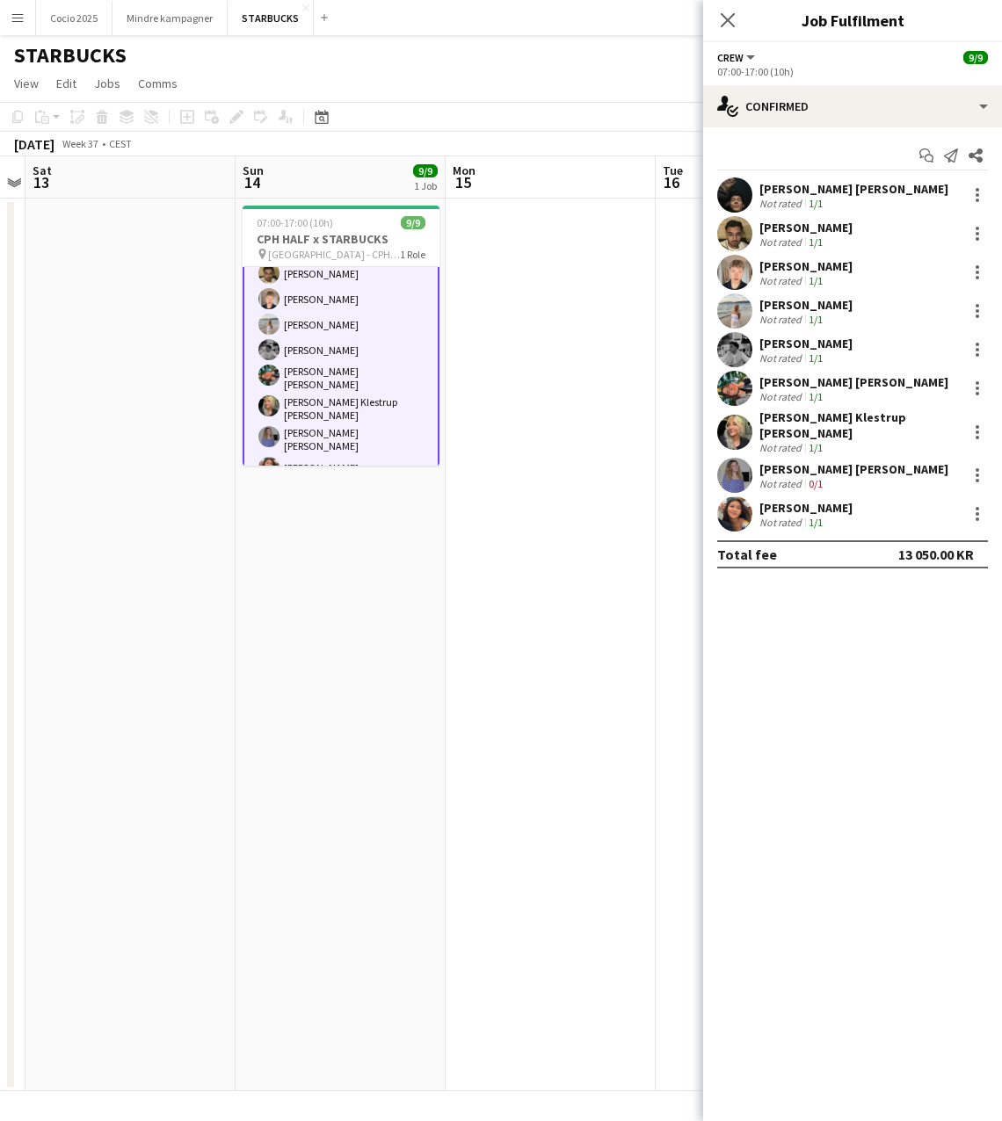
click at [792, 461] on div "[PERSON_NAME] [PERSON_NAME]" at bounding box center [853, 469] width 189 height 16
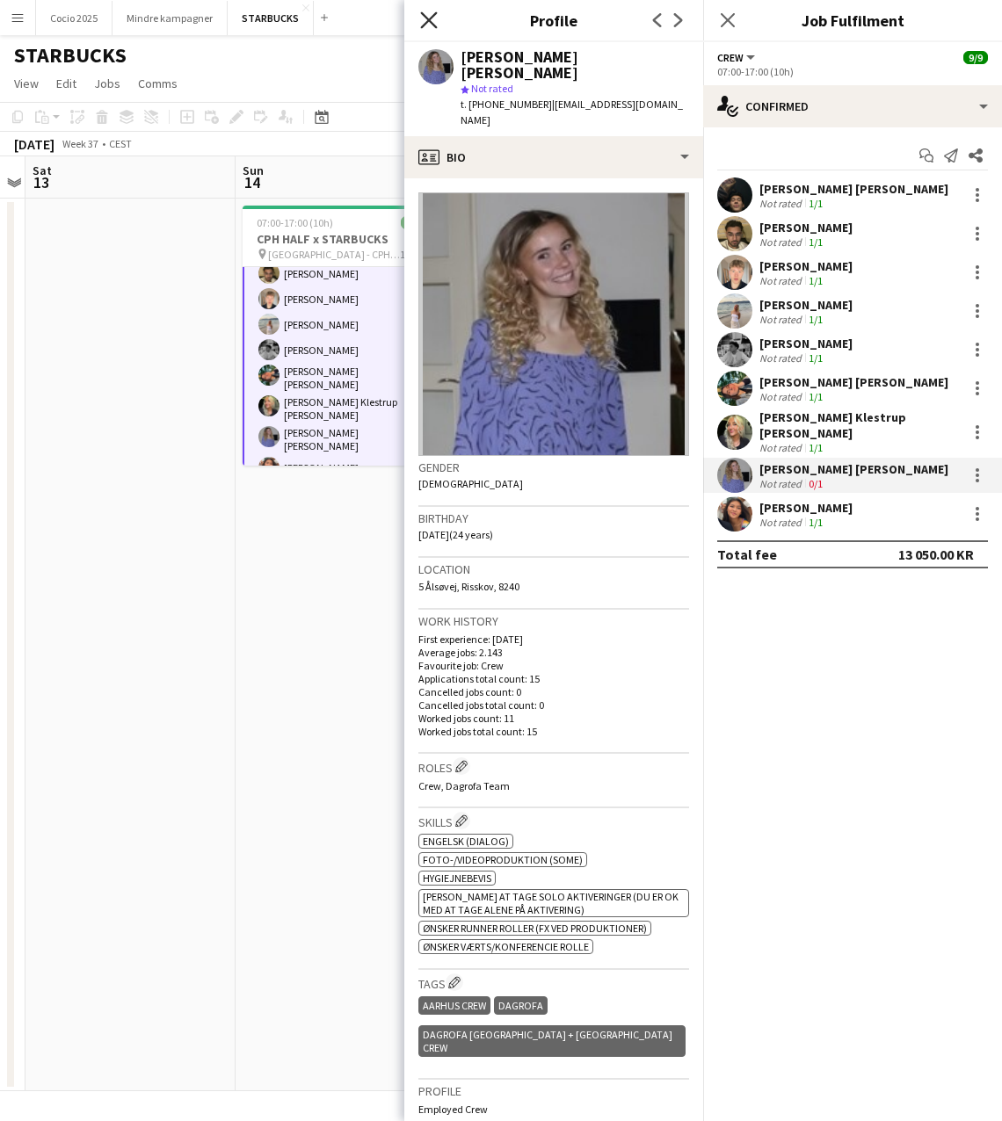
click at [425, 13] on icon "Close pop-in" at bounding box center [428, 19] width 17 height 17
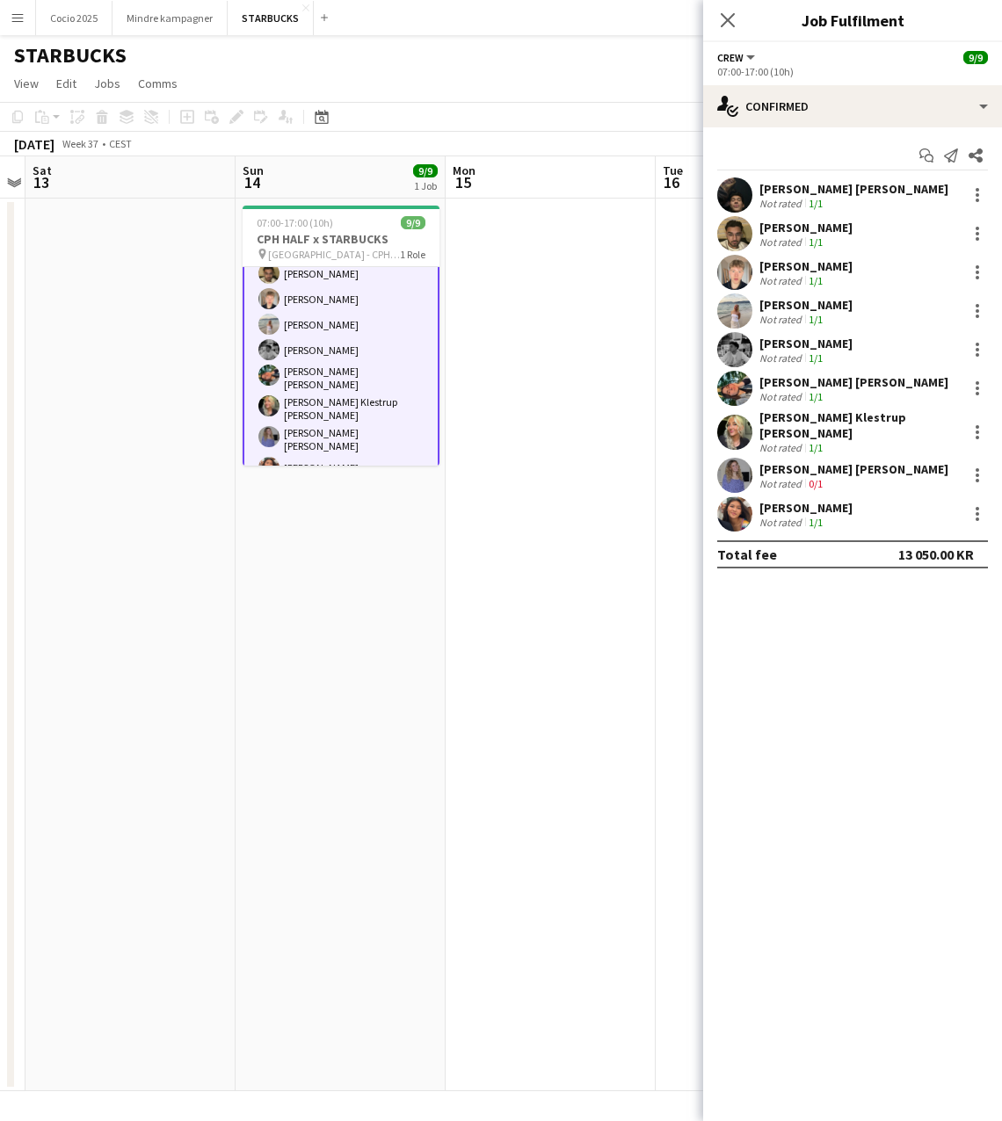
click at [317, 175] on app-board-header-date "Sun 14 9/9 1 Job" at bounding box center [341, 177] width 210 height 42
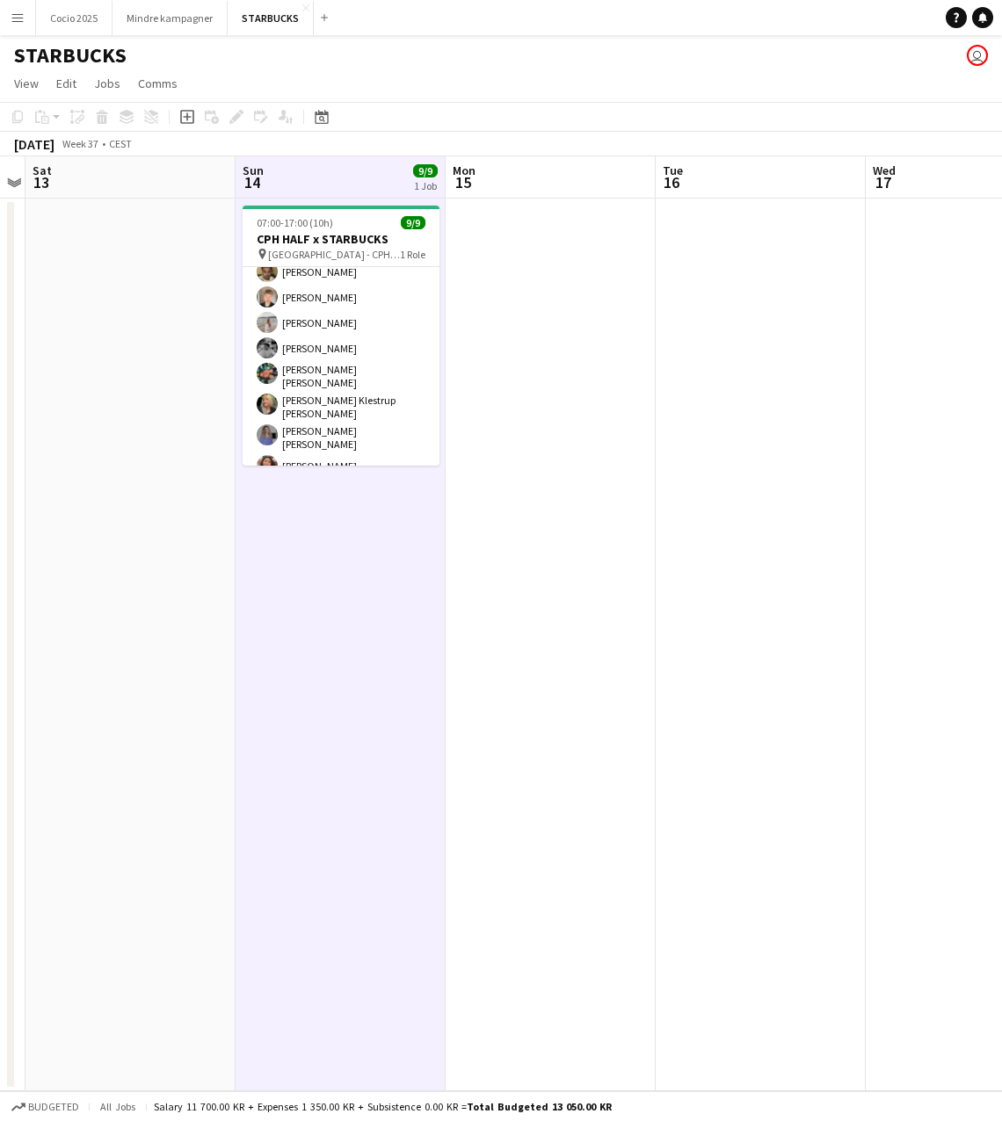
scroll to position [65, 0]
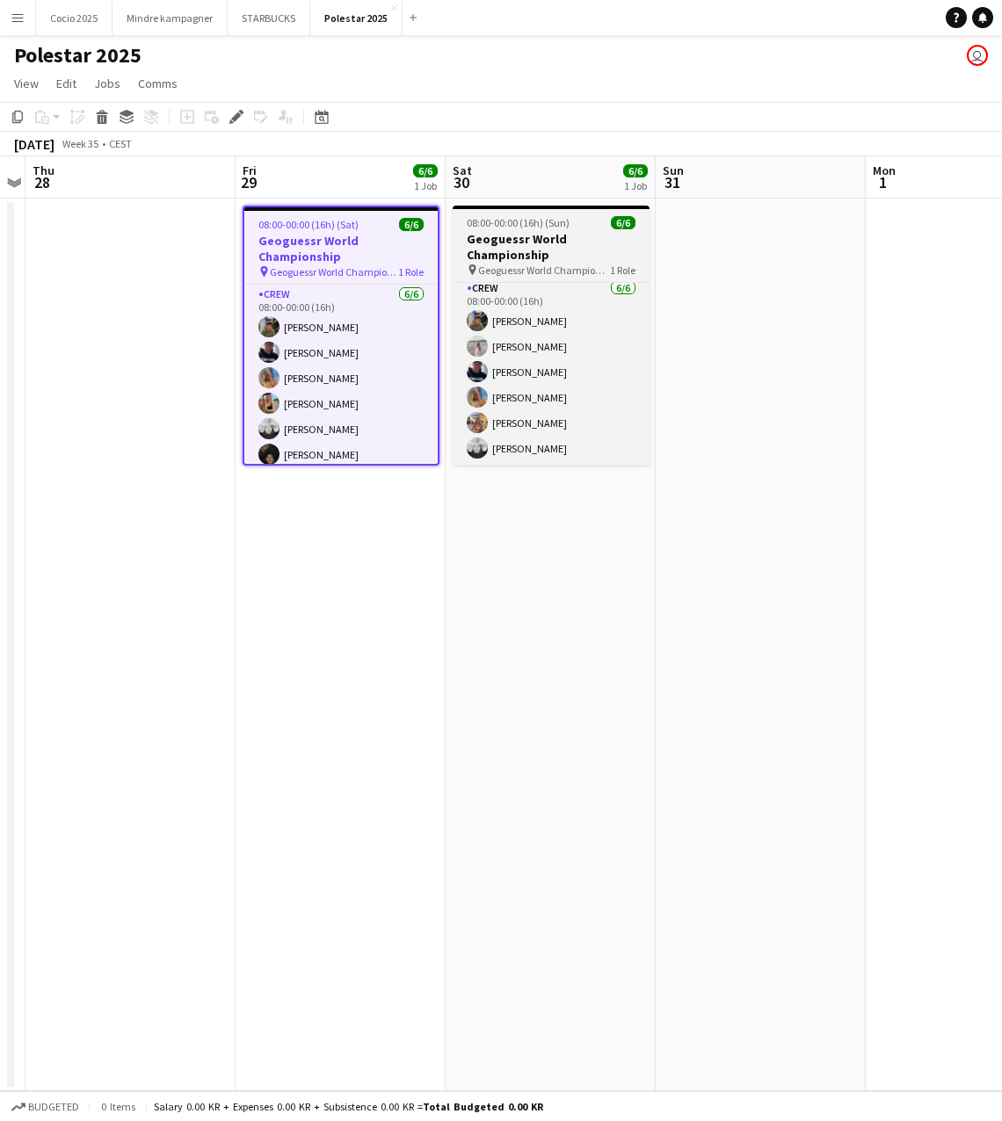
scroll to position [3, 0]
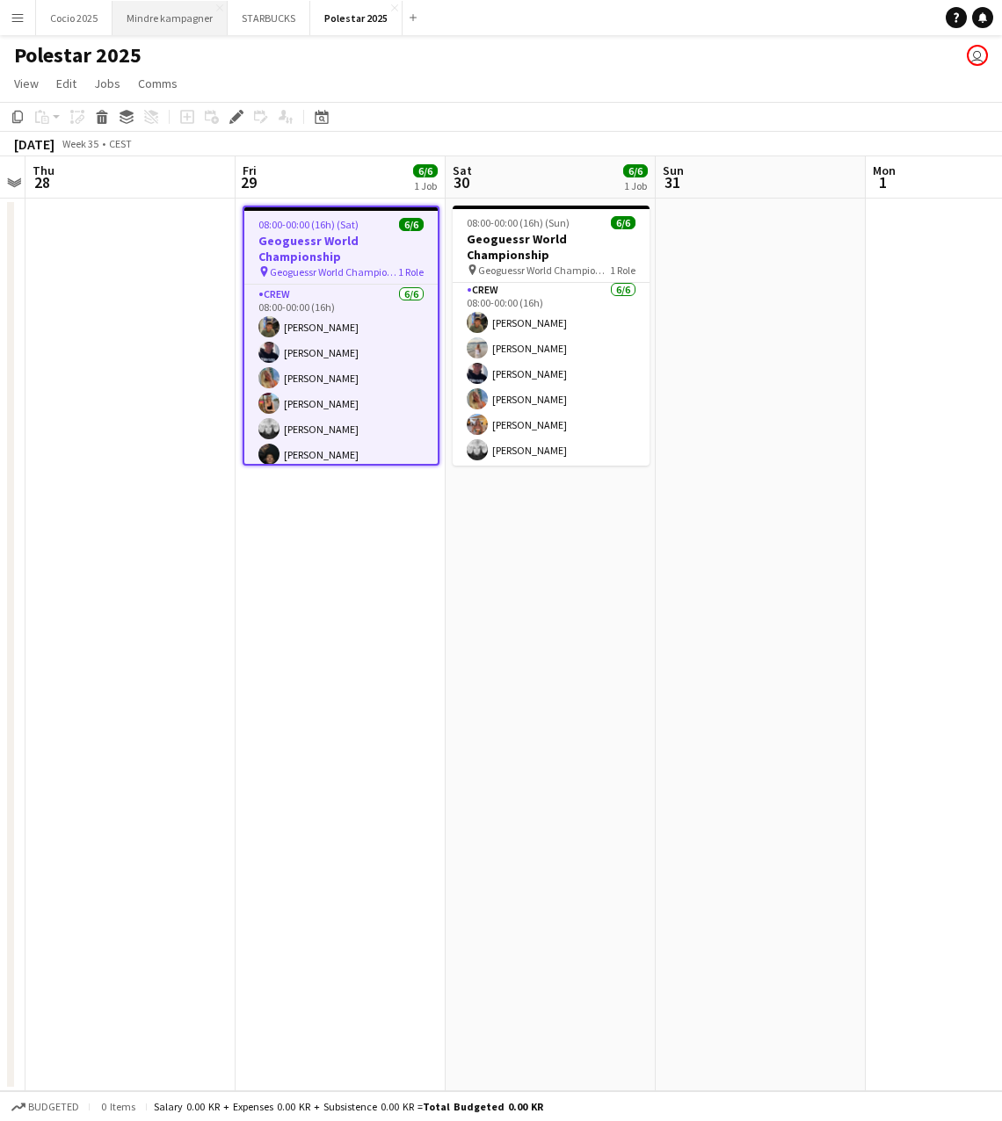
click at [187, 13] on button "Mindre kampagner Close" at bounding box center [170, 18] width 115 height 34
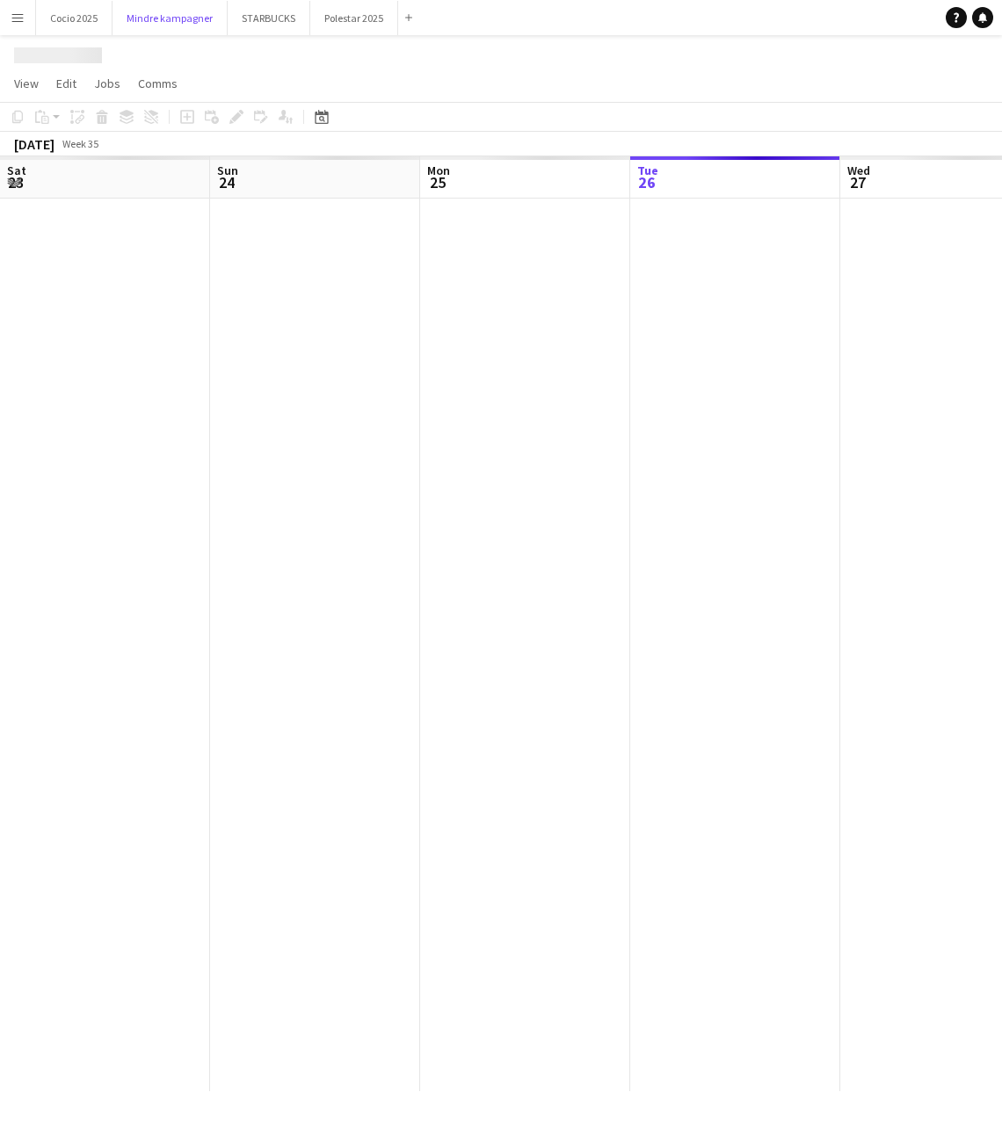
scroll to position [0, 420]
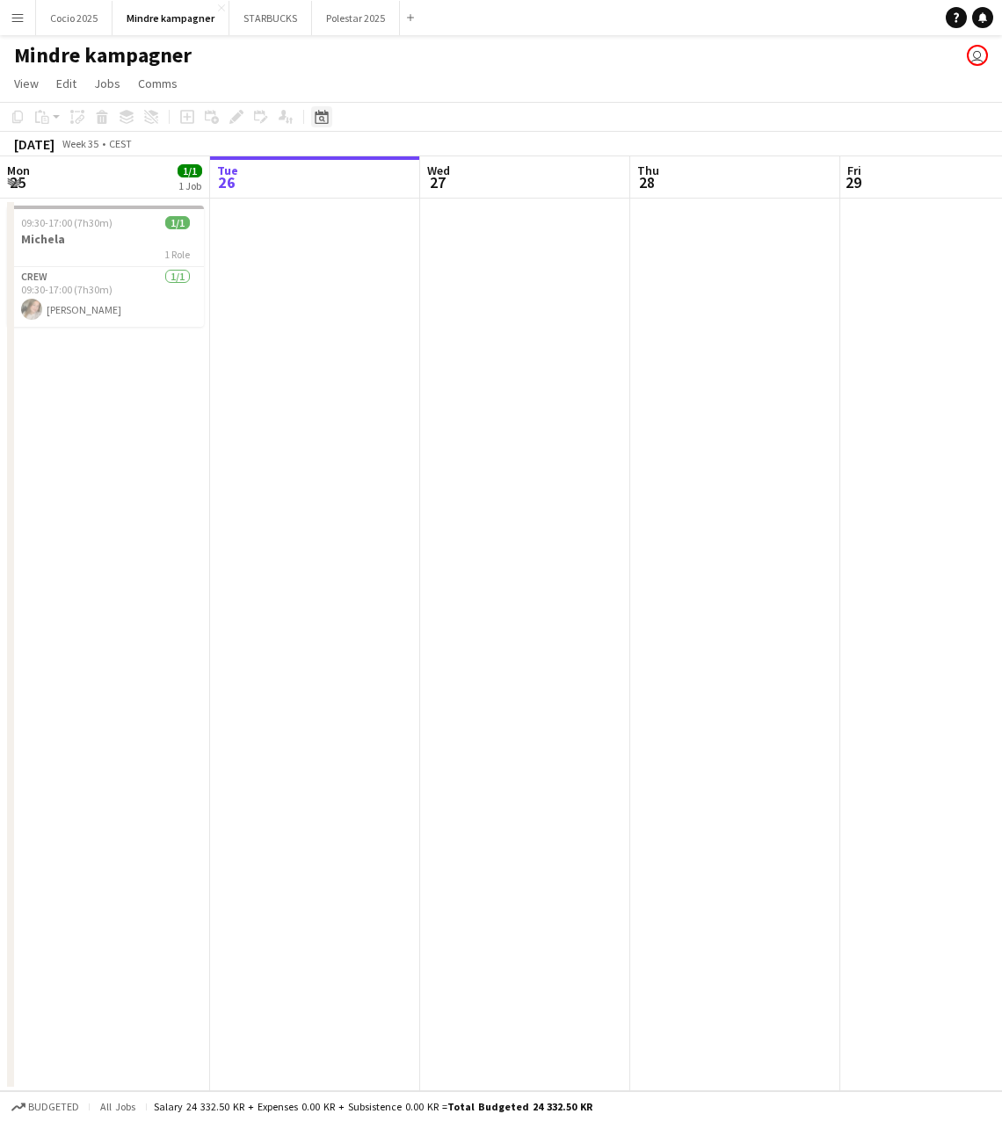
click at [319, 113] on icon at bounding box center [321, 117] width 13 height 14
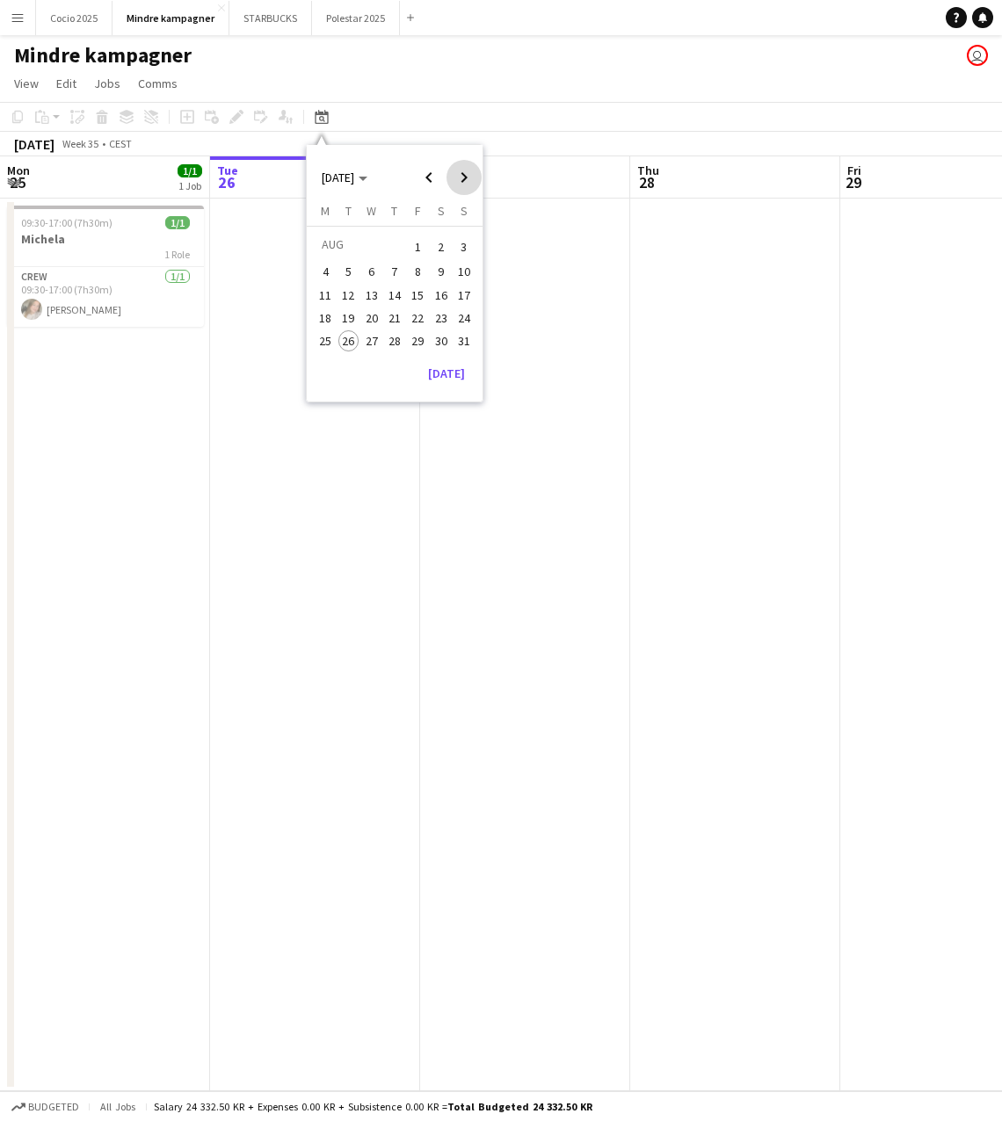
click at [464, 178] on span "Next month" at bounding box center [463, 177] width 35 height 35
click at [427, 177] on span "Previous month" at bounding box center [428, 177] width 35 height 35
click at [441, 338] on span "30" at bounding box center [441, 340] width 21 height 21
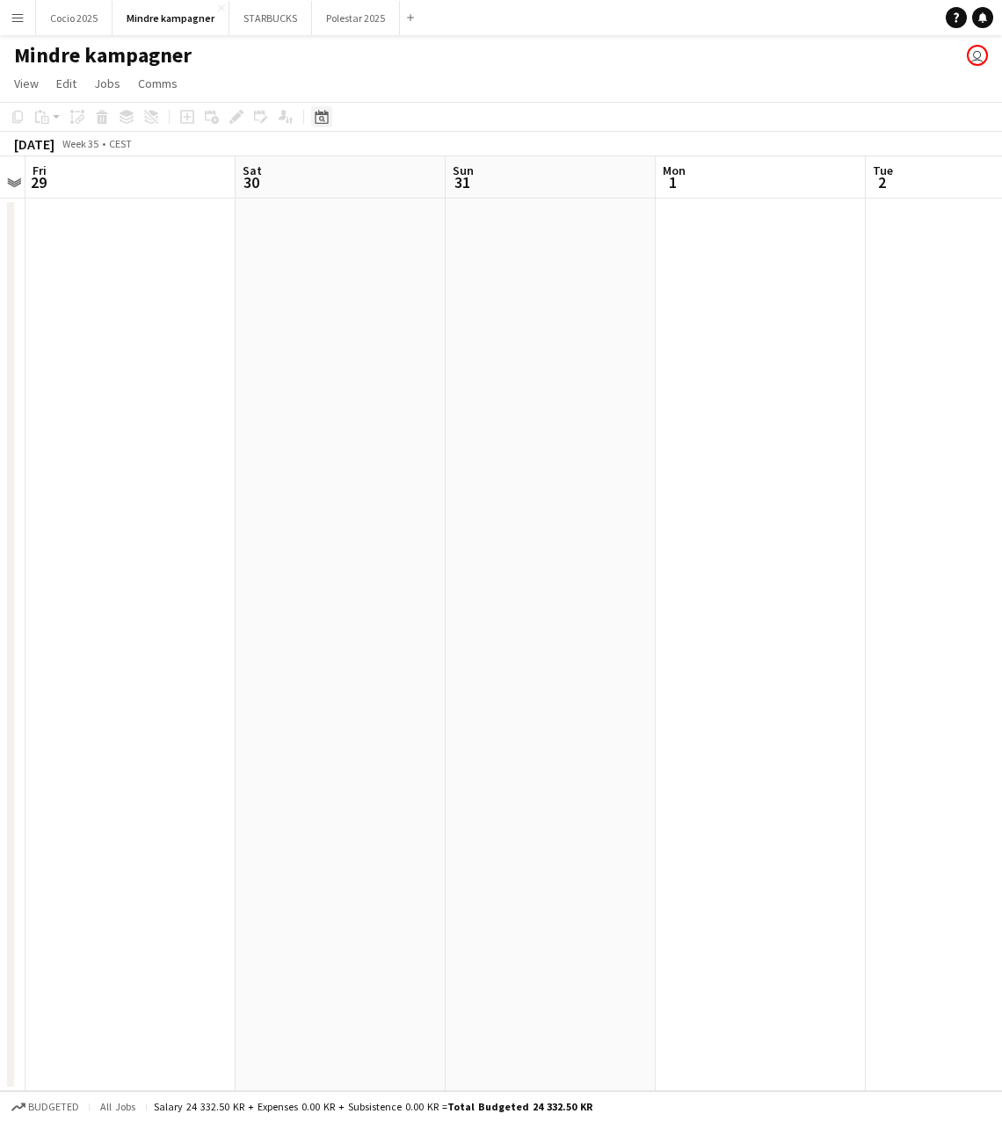
click at [324, 120] on icon "Date picker" at bounding box center [322, 117] width 14 height 14
click at [465, 188] on span "Next month" at bounding box center [463, 177] width 35 height 35
click at [371, 270] on span "3" at bounding box center [371, 268] width 21 height 21
click at [320, 117] on icon at bounding box center [322, 119] width 6 height 6
click at [462, 265] on span "7" at bounding box center [464, 268] width 21 height 21
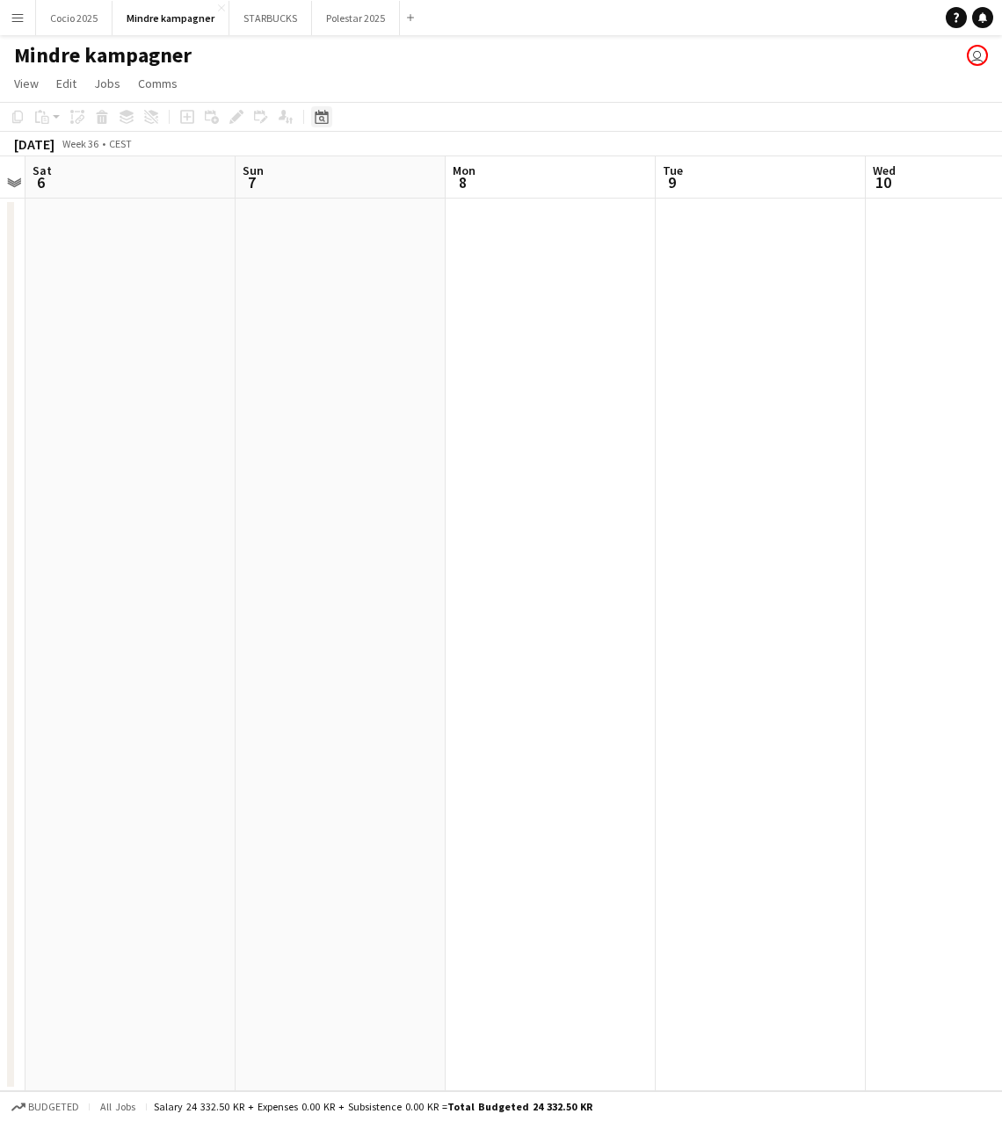
click at [326, 114] on icon at bounding box center [321, 117] width 13 height 14
click at [388, 286] on span "11" at bounding box center [394, 290] width 21 height 21
click at [318, 119] on icon "Date picker" at bounding box center [322, 117] width 14 height 14
click at [330, 317] on span "15" at bounding box center [325, 313] width 21 height 21
